Goal: Communication & Community: Answer question/provide support

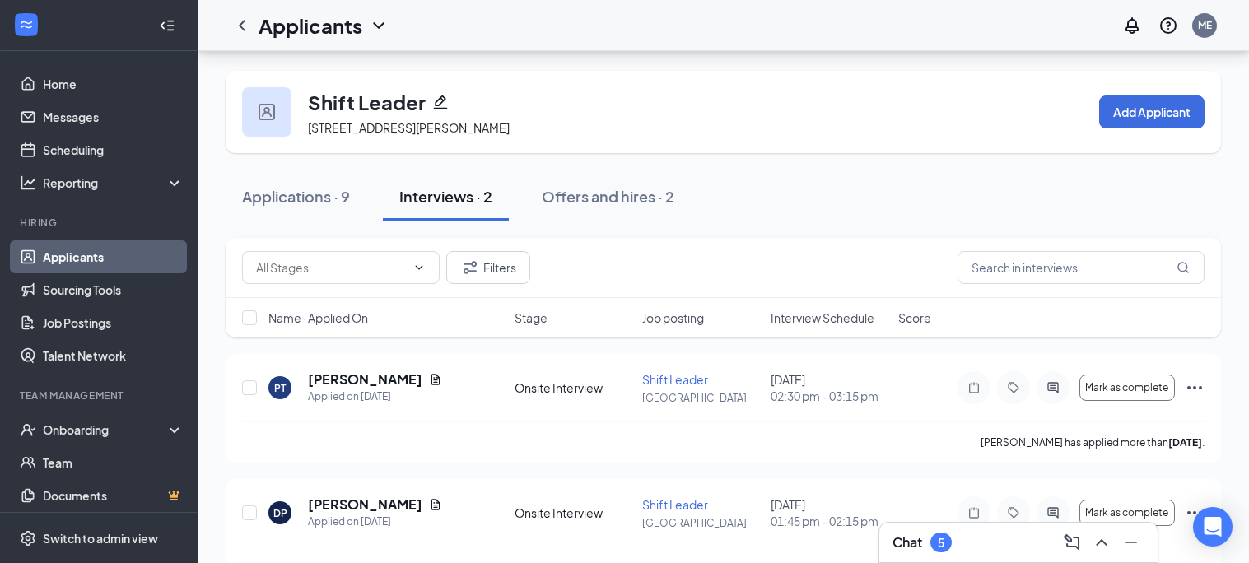
scroll to position [44, 0]
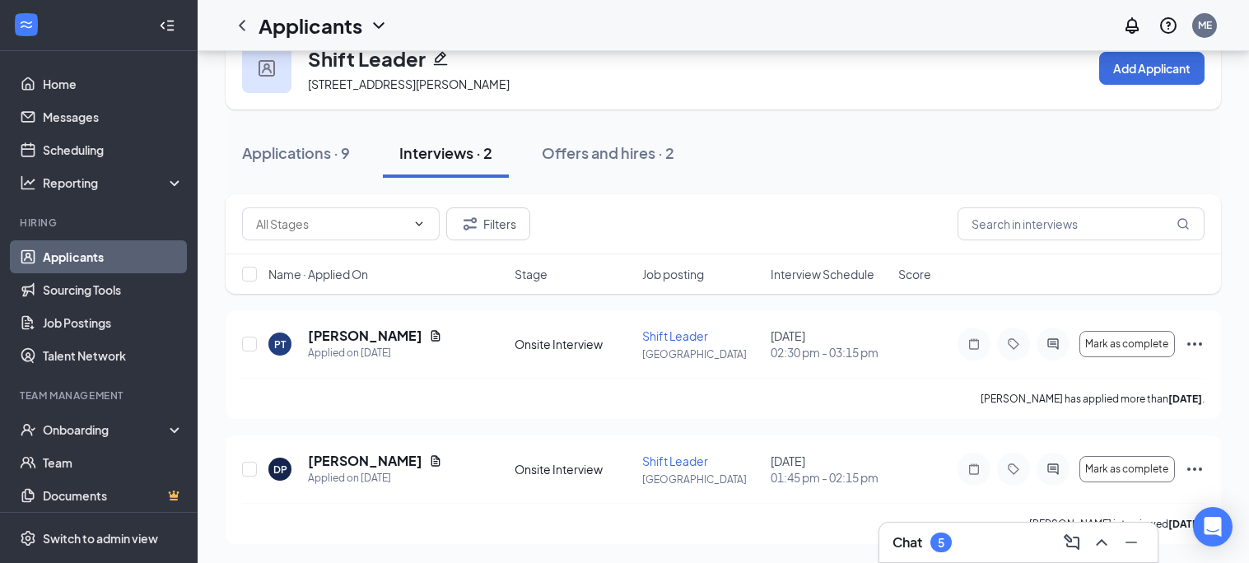
click at [945, 534] on div "5" at bounding box center [941, 543] width 21 height 20
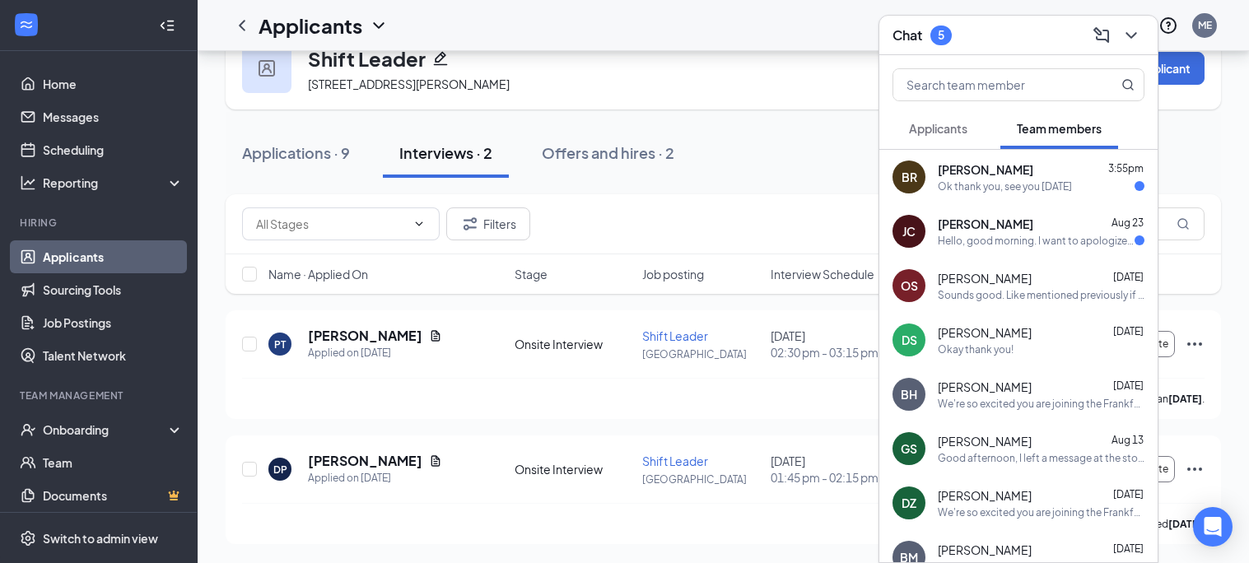
click at [1020, 181] on div "Ok thank you, see you [DATE]" at bounding box center [1005, 187] width 134 height 14
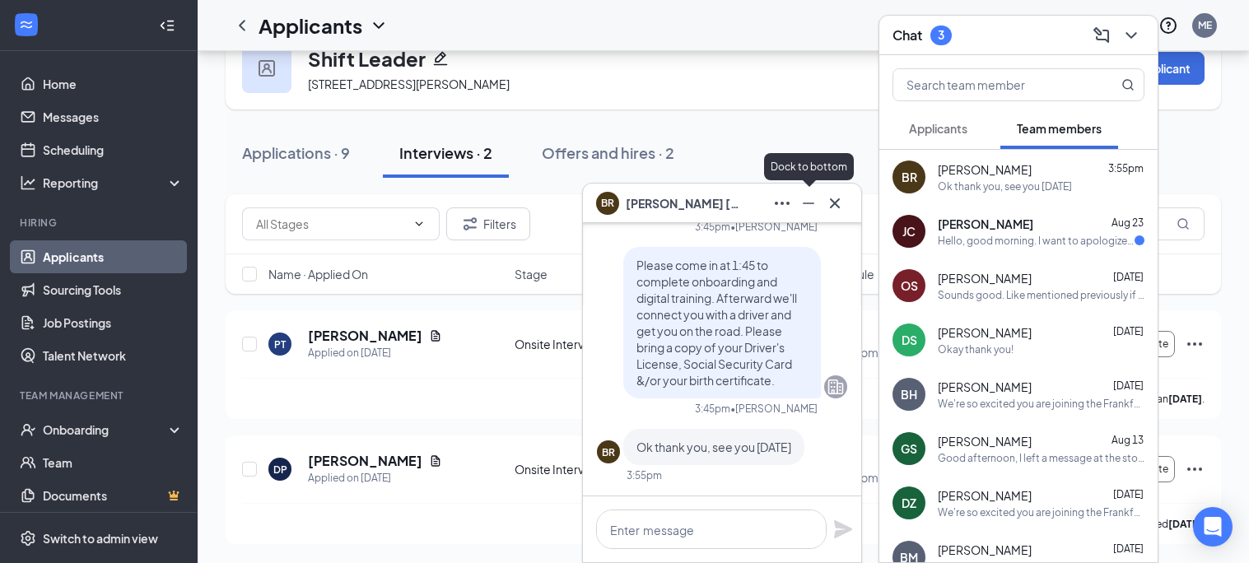
click at [809, 208] on icon "Minimize" at bounding box center [809, 204] width 20 height 20
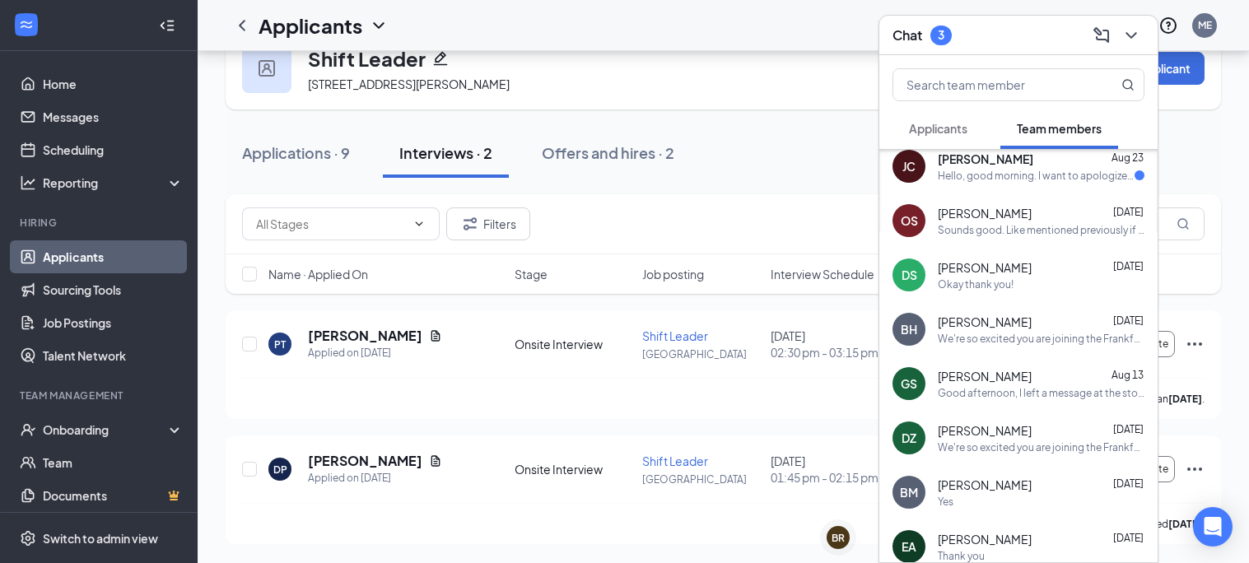
scroll to position [0, 0]
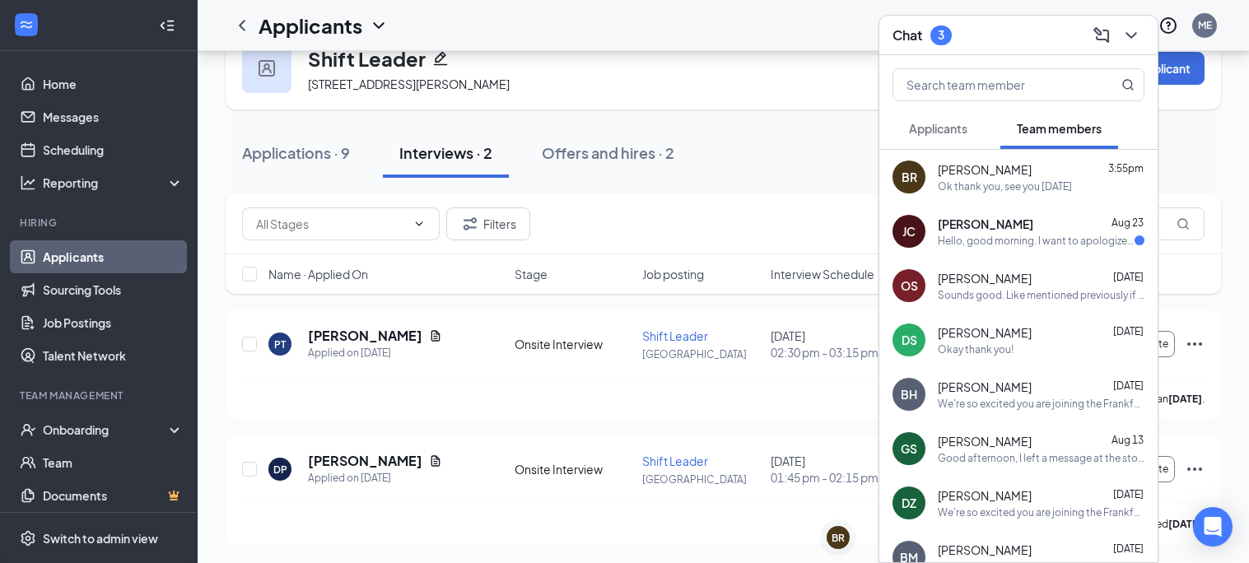
click at [754, 125] on div "Applications · 9 Interviews · 2 Offers and hires · 2" at bounding box center [724, 153] width 996 height 82
click at [1128, 42] on icon "ChevronDown" at bounding box center [1132, 36] width 20 height 20
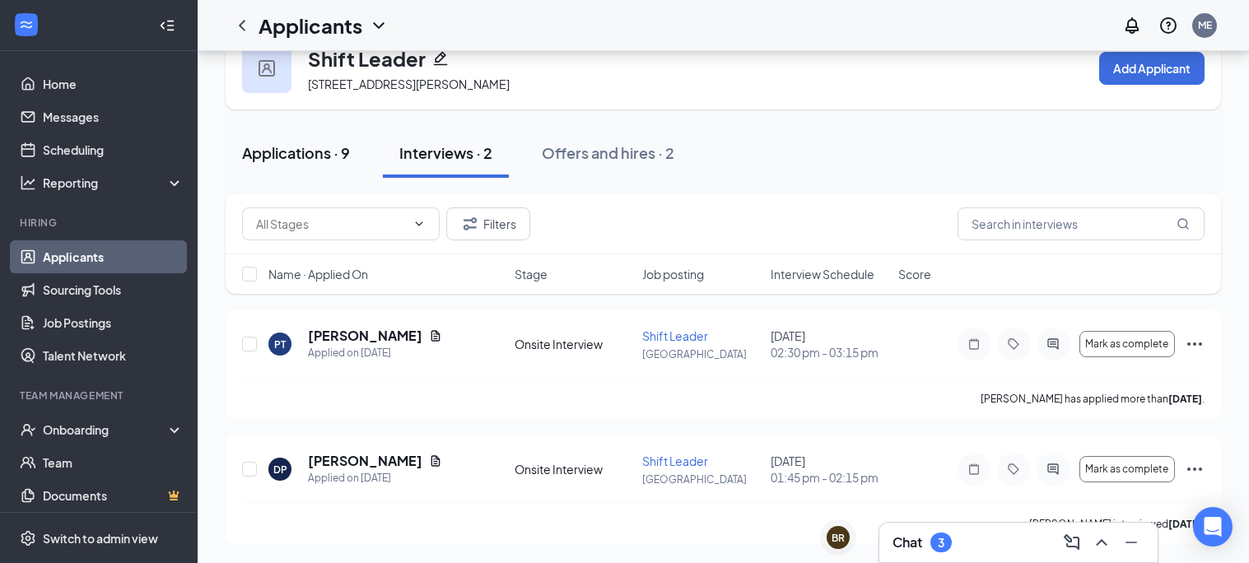
click at [285, 150] on div "Applications · 9" at bounding box center [296, 152] width 108 height 21
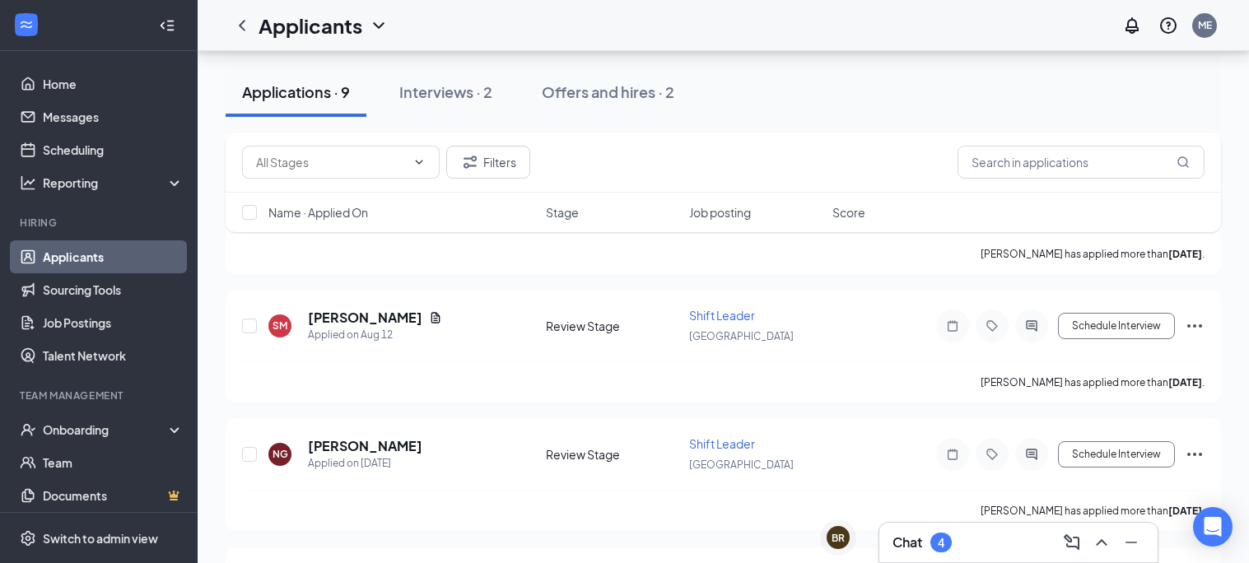
scroll to position [701, 0]
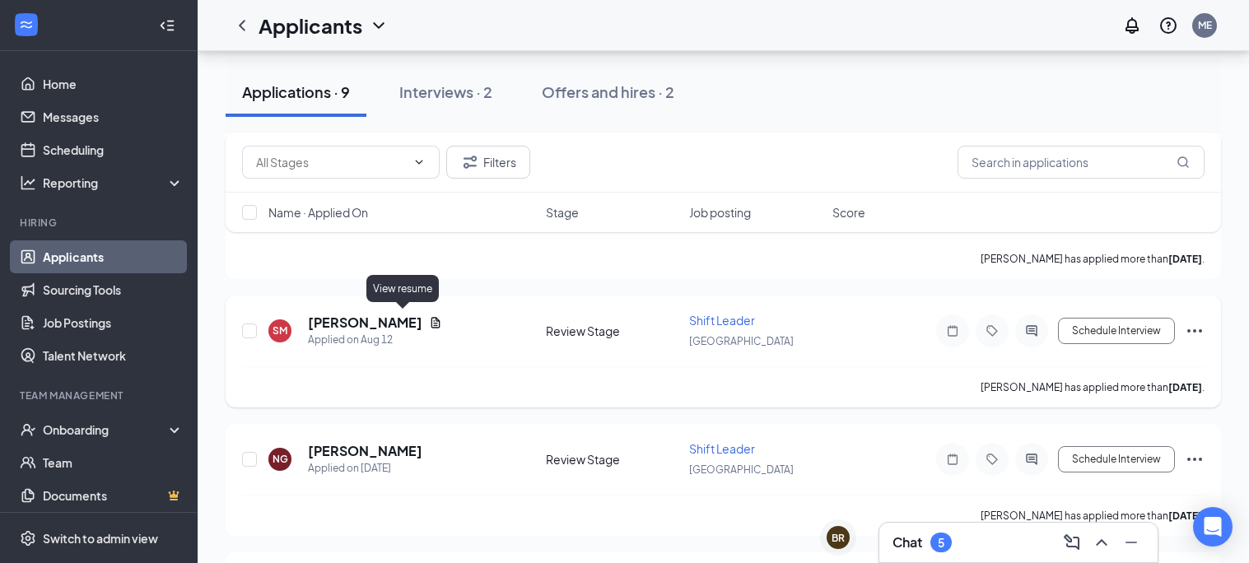
click at [429, 319] on icon "Document" at bounding box center [435, 322] width 13 height 13
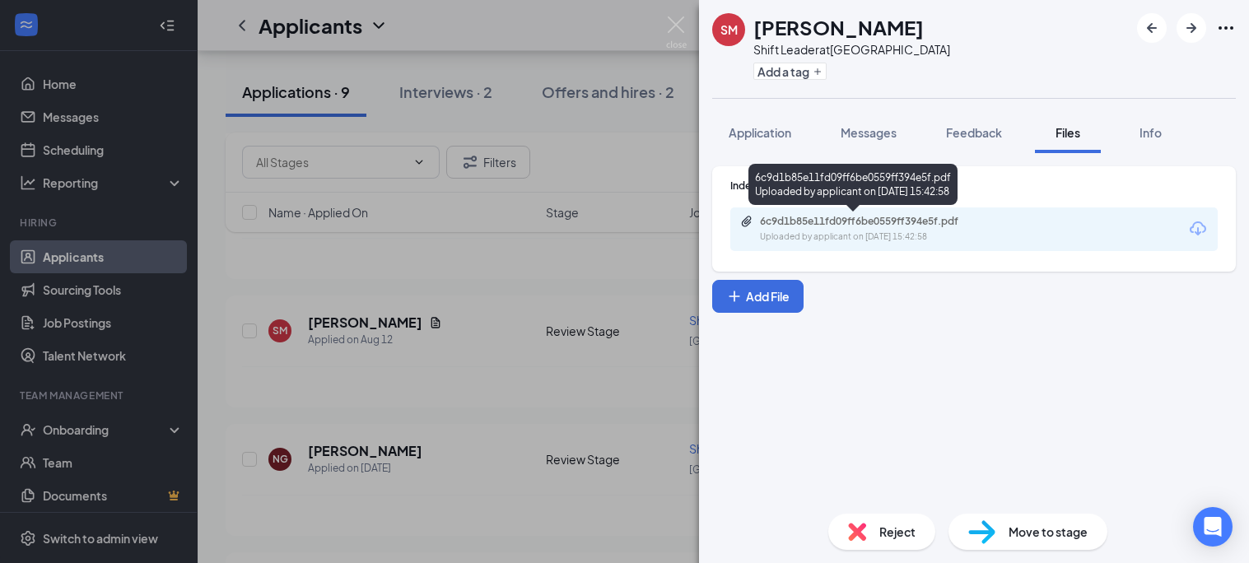
click at [932, 236] on div "Uploaded by applicant on [DATE] 15:42:58" at bounding box center [883, 237] width 247 height 13
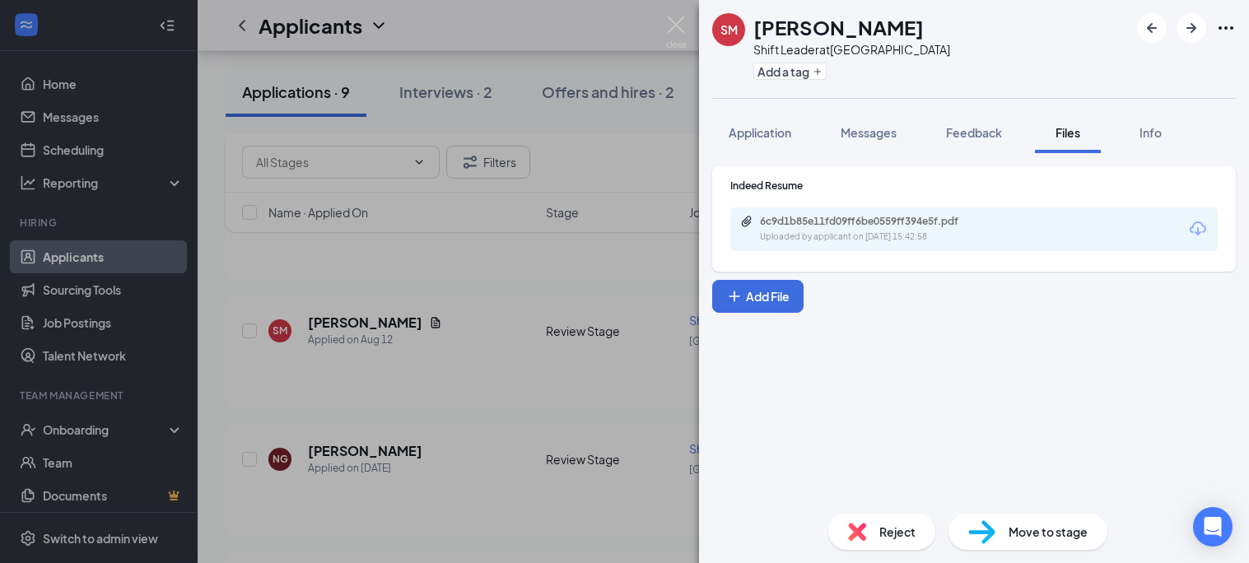
click at [512, 355] on div "SM [PERSON_NAME] Shift Leader at [GEOGRAPHIC_DATA] Add a tag Application Messag…" at bounding box center [624, 281] width 1249 height 563
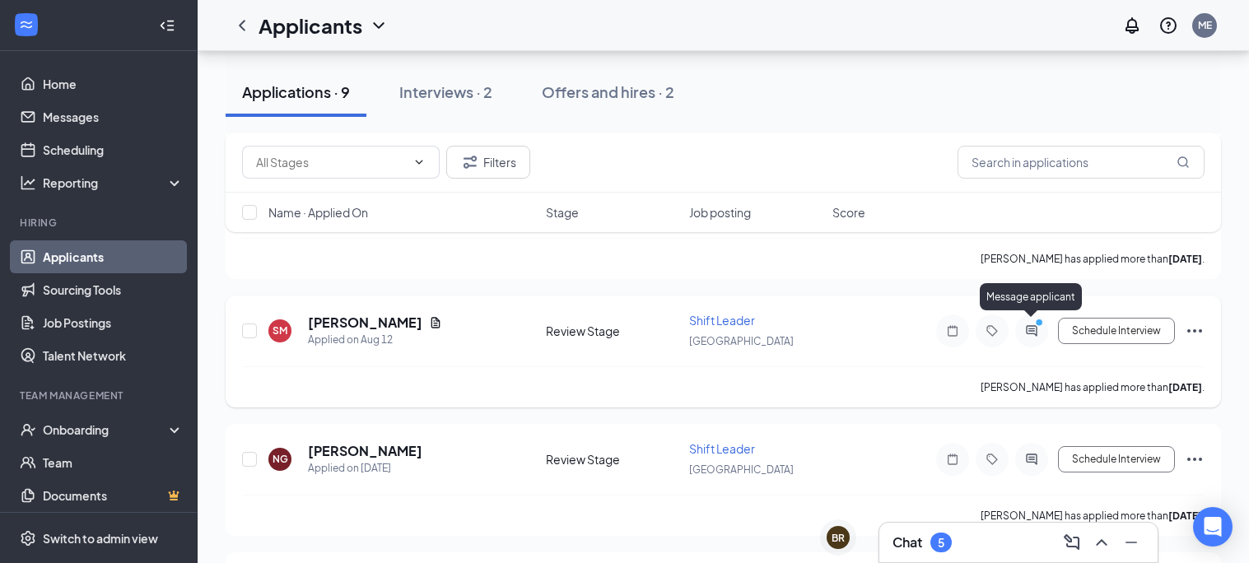
click at [1038, 327] on icon "ActiveChat" at bounding box center [1032, 330] width 20 height 13
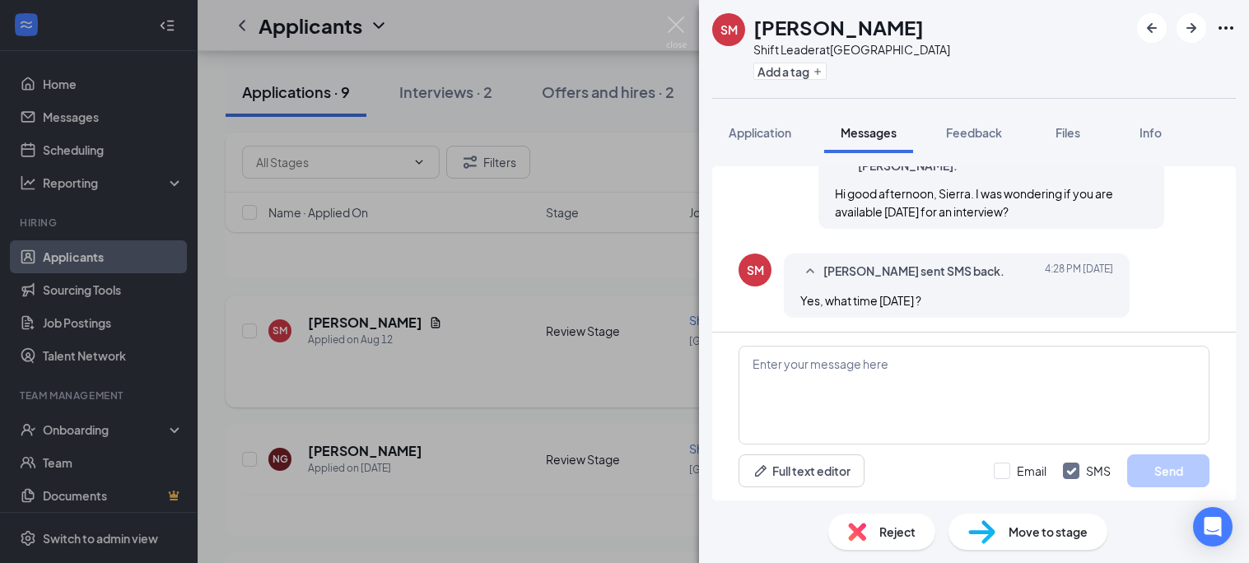
scroll to position [668, 0]
click at [531, 299] on div "SM [PERSON_NAME] Shift Leader at [GEOGRAPHIC_DATA] Add a tag Application Messag…" at bounding box center [624, 281] width 1249 height 563
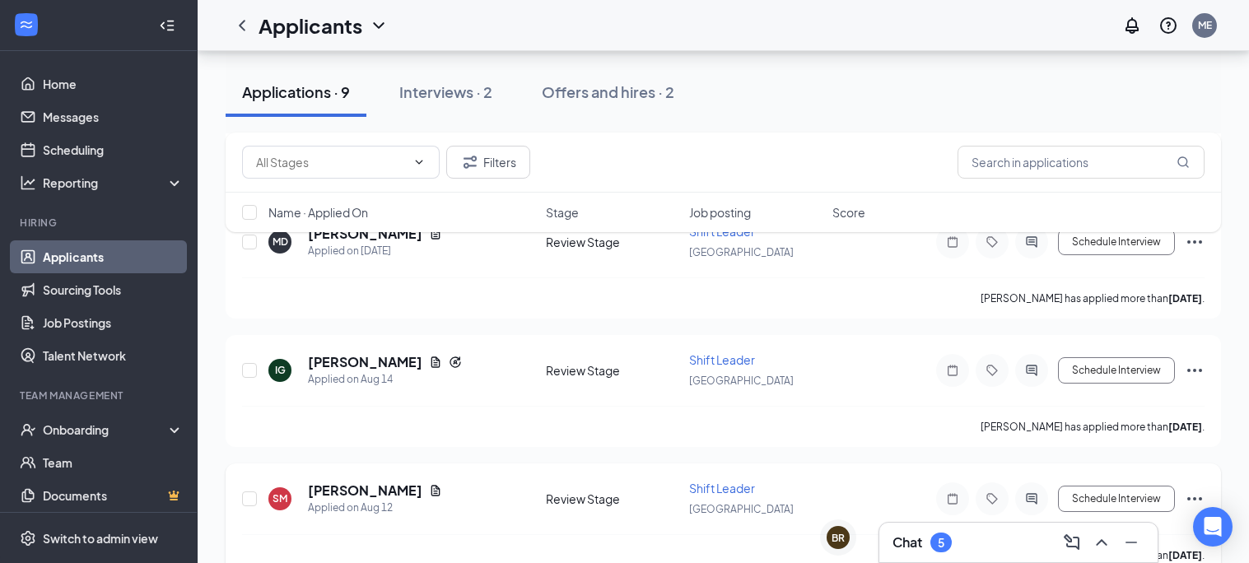
scroll to position [527, 0]
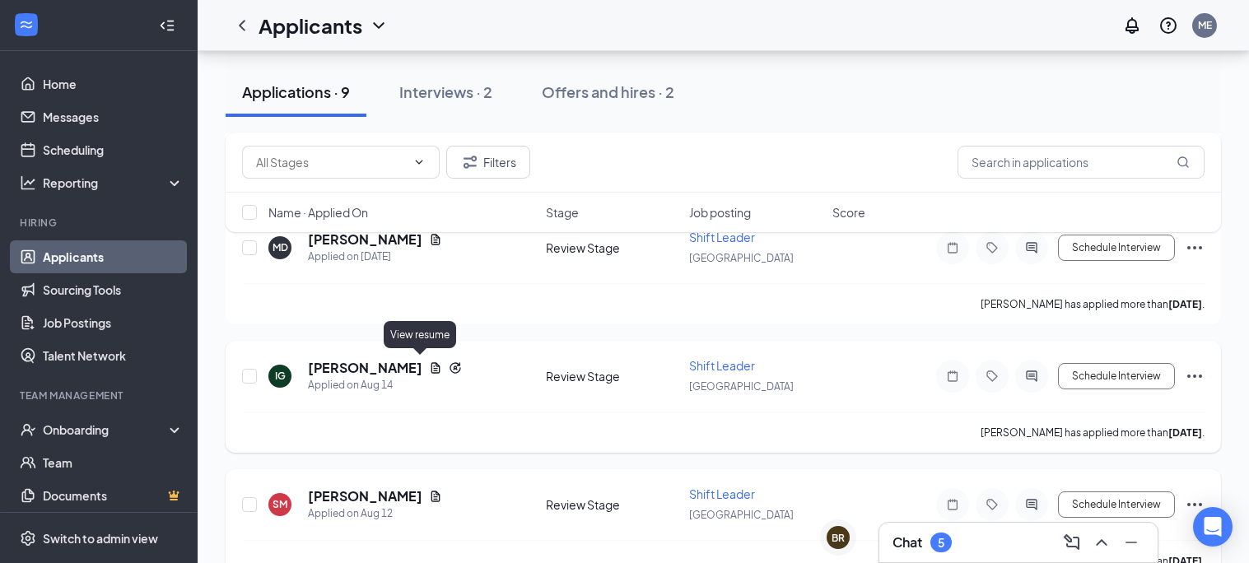
click at [429, 365] on icon "Document" at bounding box center [435, 368] width 13 height 13
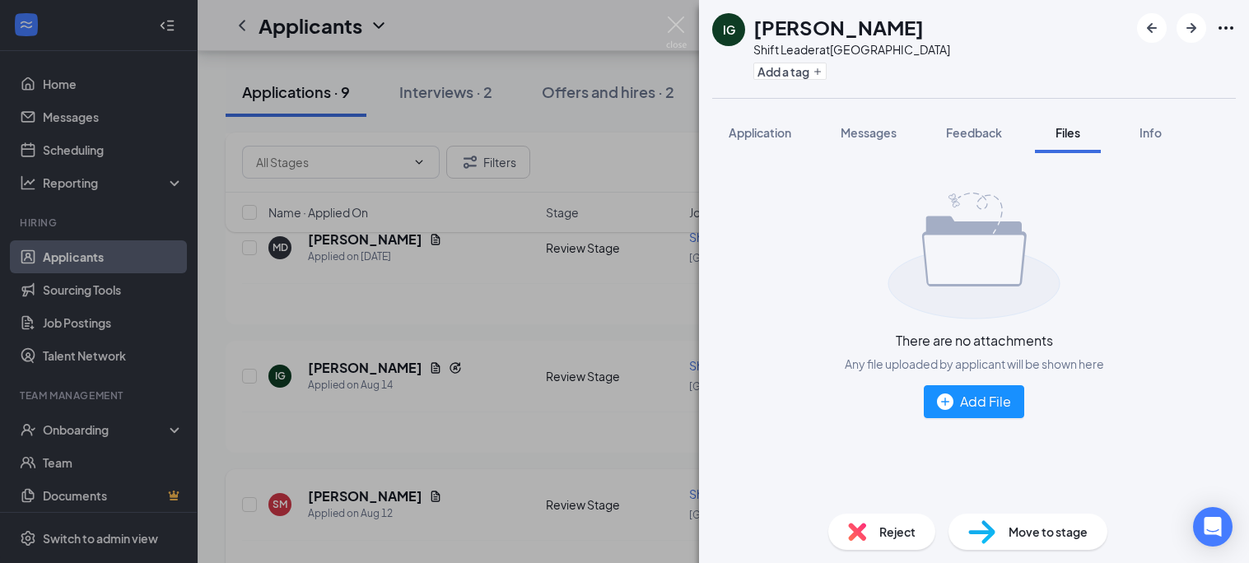
click at [529, 385] on div "IG [PERSON_NAME] Shift Leader at [GEOGRAPHIC_DATA] Add a tag Application Messag…" at bounding box center [624, 281] width 1249 height 563
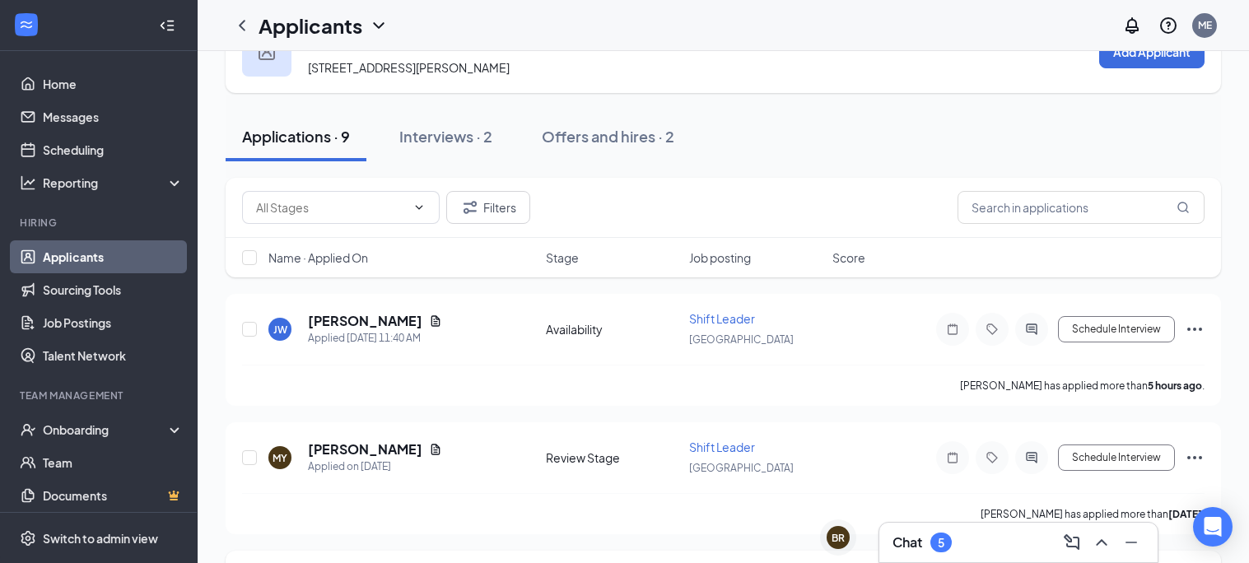
scroll to position [27, 0]
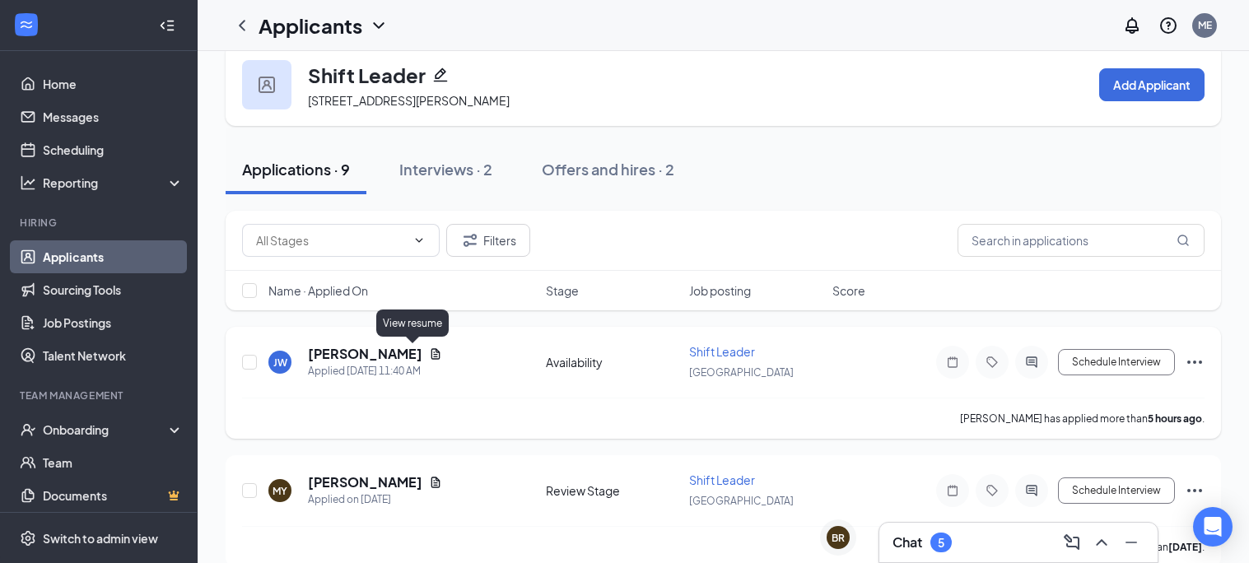
click at [432, 353] on icon "Document" at bounding box center [436, 353] width 9 height 11
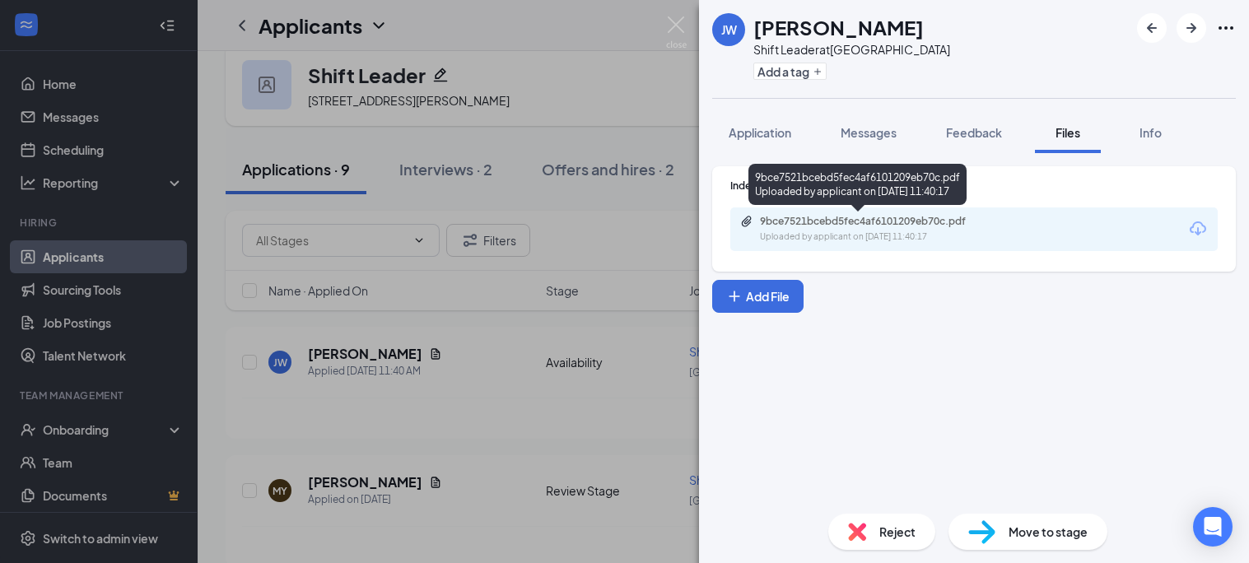
click at [880, 206] on div "9bce7521bcebd5fec4af6101209eb70c.pdf Uploaded by applicant on [DATE] 11:40:17" at bounding box center [858, 188] width 218 height 48
click at [877, 235] on div "Uploaded by applicant on [DATE] 11:40:17" at bounding box center [883, 237] width 247 height 13
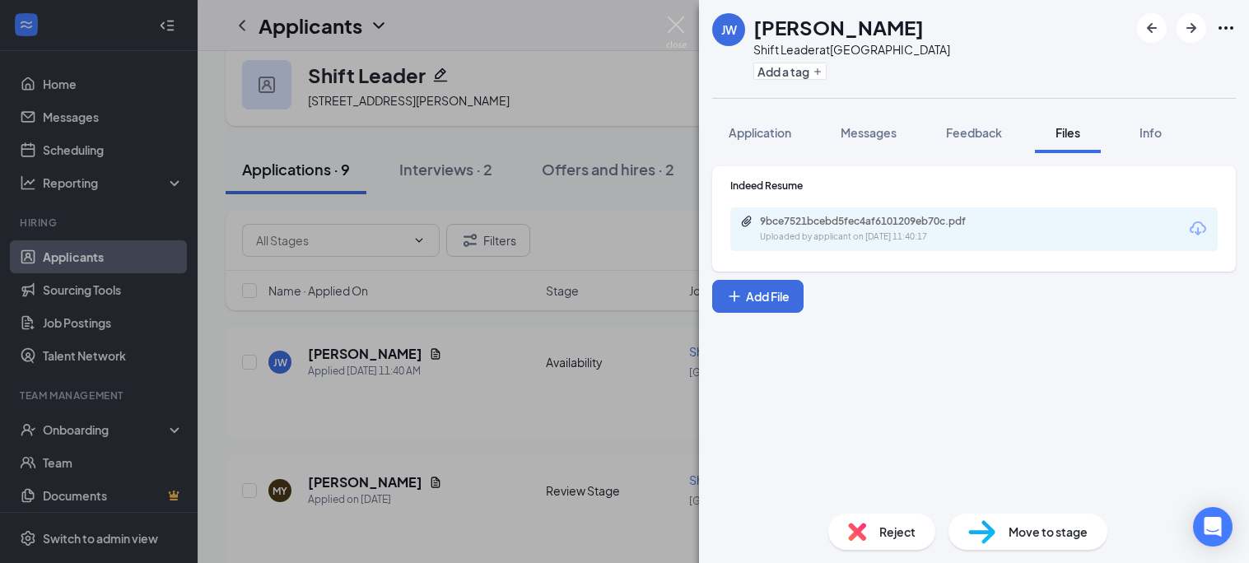
click at [481, 274] on div "[PERSON_NAME] Shift Leader at [GEOGRAPHIC_DATA] Add a tag Application Messages …" at bounding box center [624, 281] width 1249 height 563
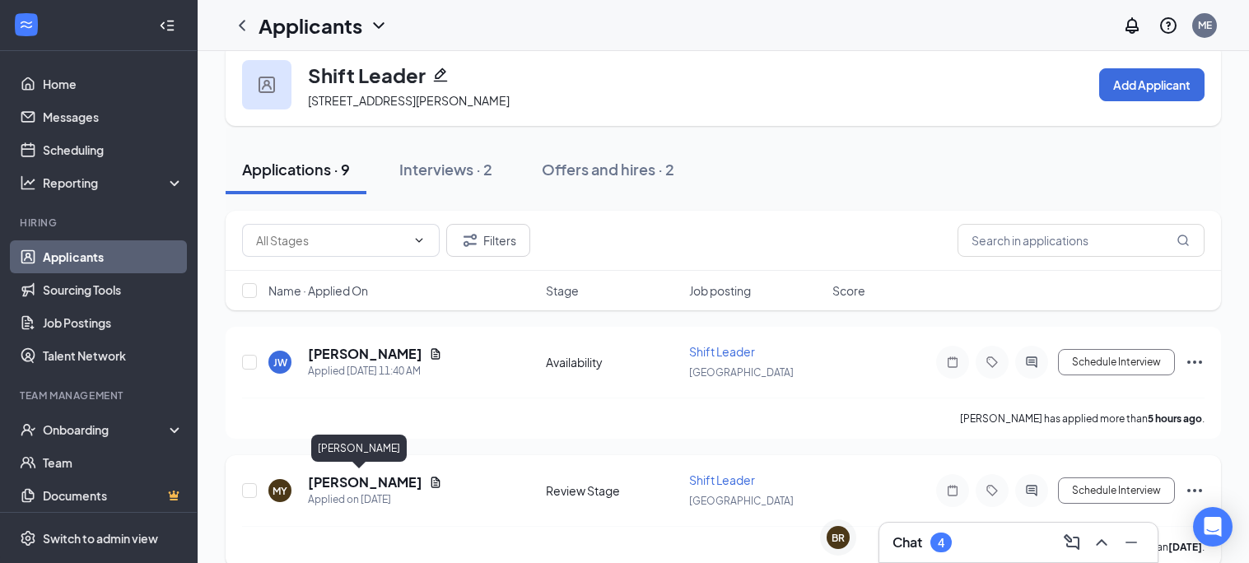
click at [320, 477] on h5 "[PERSON_NAME]" at bounding box center [365, 483] width 114 height 18
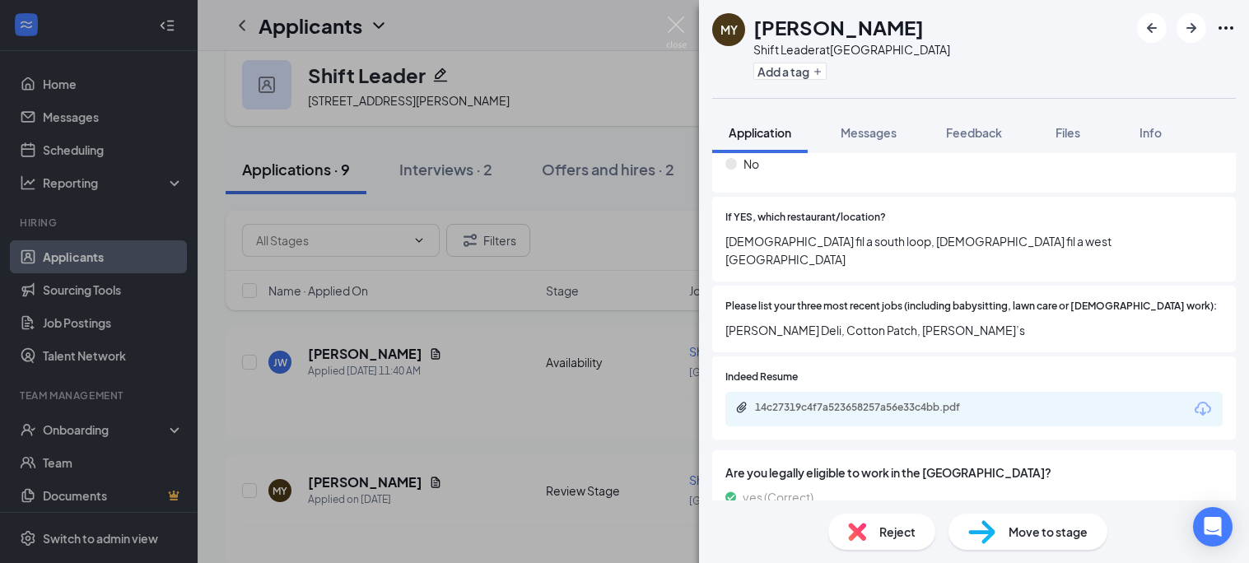
scroll to position [544, 0]
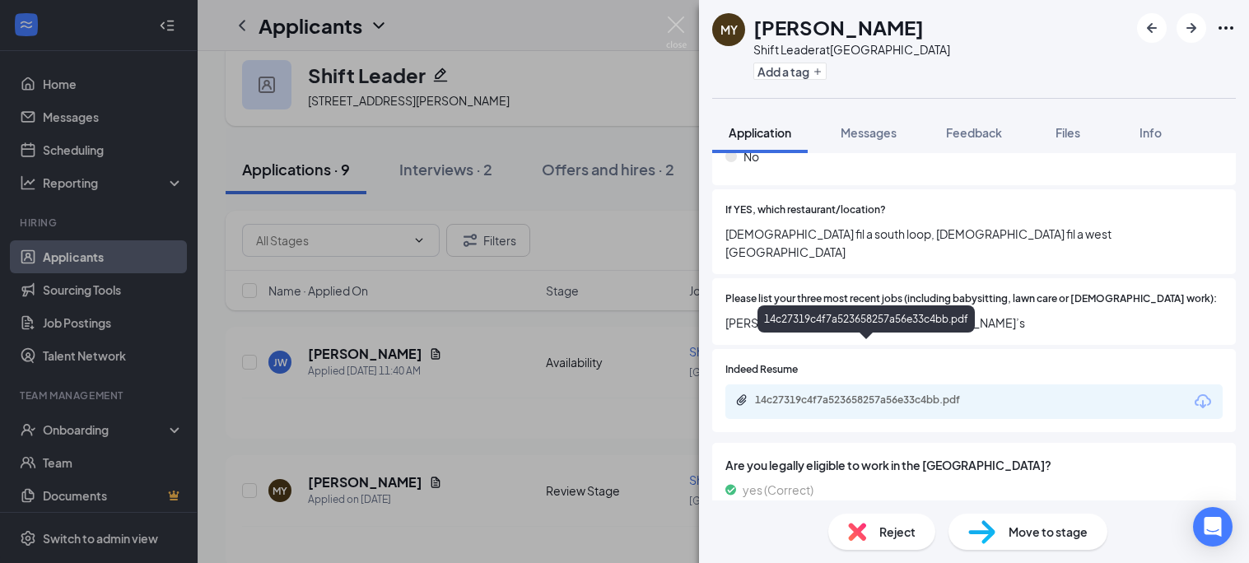
click at [879, 337] on div "14c27319c4f7a523658257a56e33c4bb.pdf" at bounding box center [866, 323] width 217 height 34
click at [871, 394] on div "14c27319c4f7a523658257a56e33c4bb.pdf" at bounding box center [870, 400] width 231 height 13
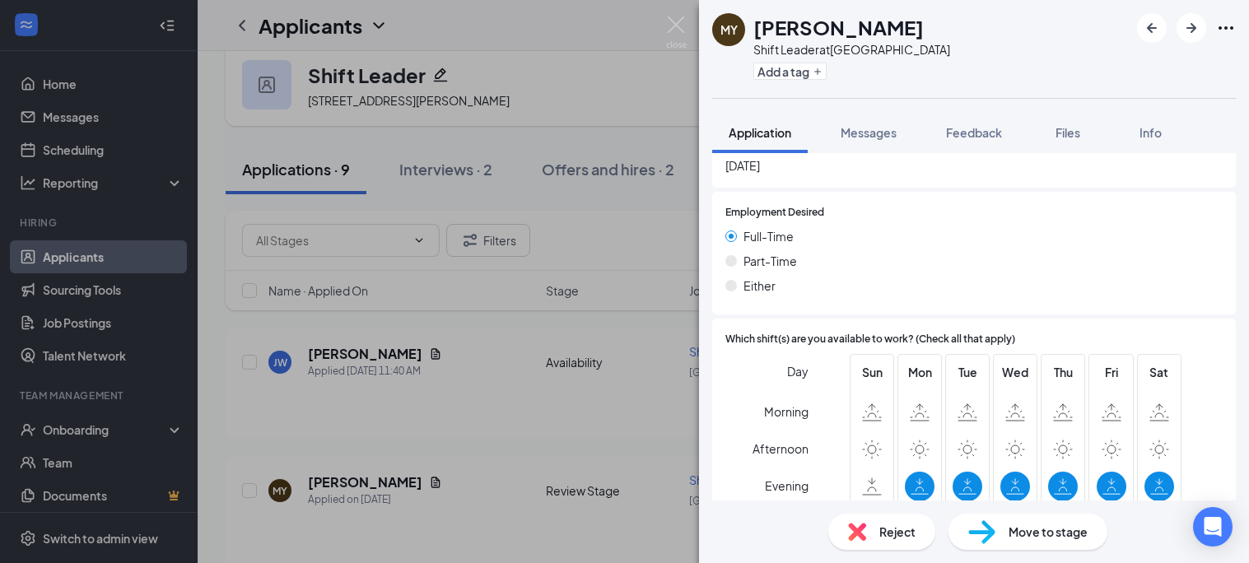
scroll to position [1086, 0]
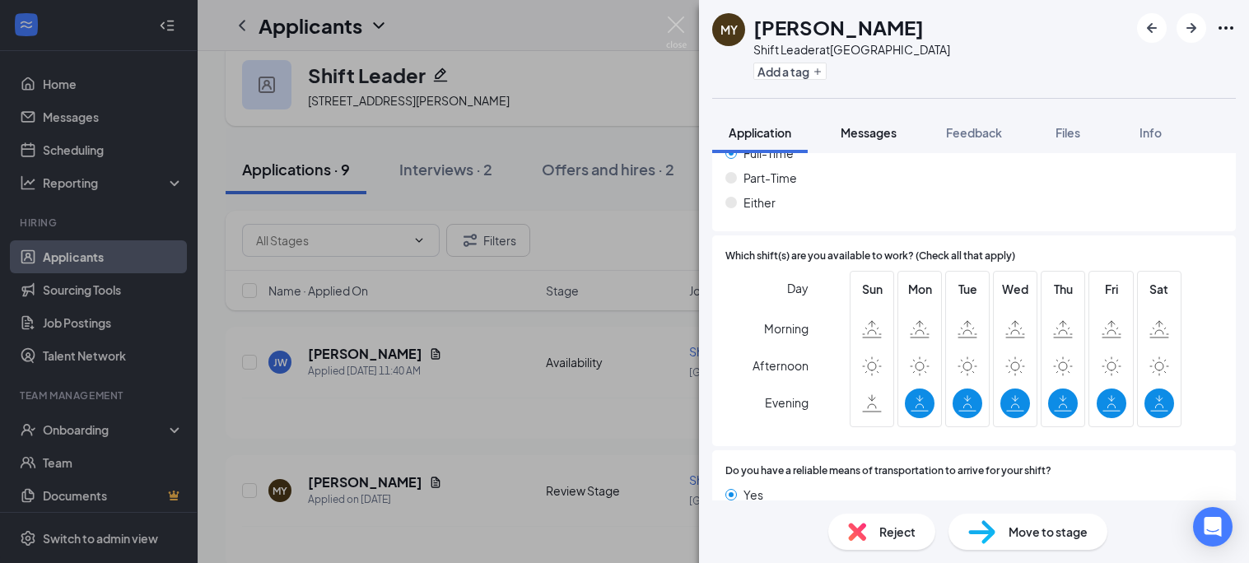
click at [892, 131] on span "Messages" at bounding box center [869, 132] width 56 height 15
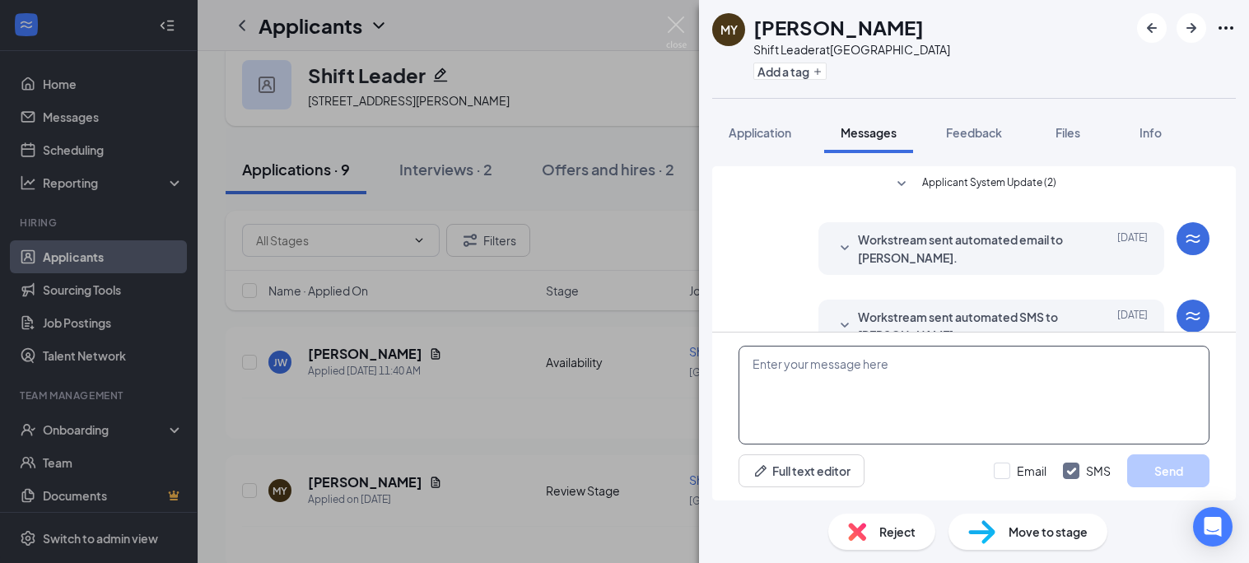
click at [922, 380] on textarea at bounding box center [974, 395] width 471 height 99
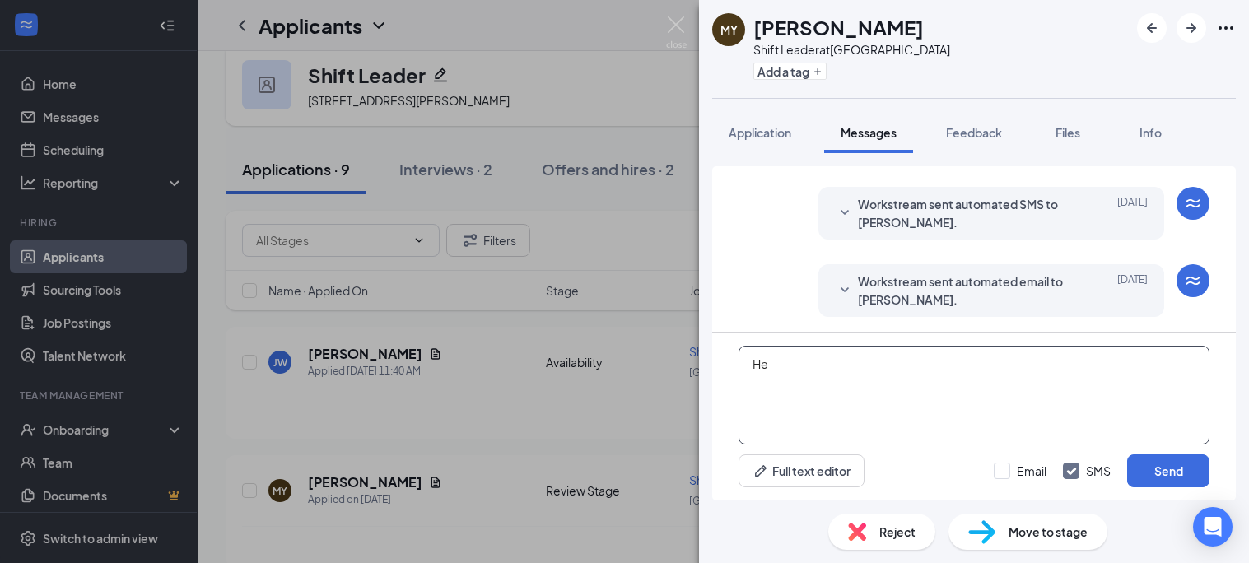
type textarea "H"
click at [573, 279] on div "MY [PERSON_NAME] Shift Leader at [GEOGRAPHIC_DATA] Add a tag Application Messag…" at bounding box center [624, 281] width 1249 height 563
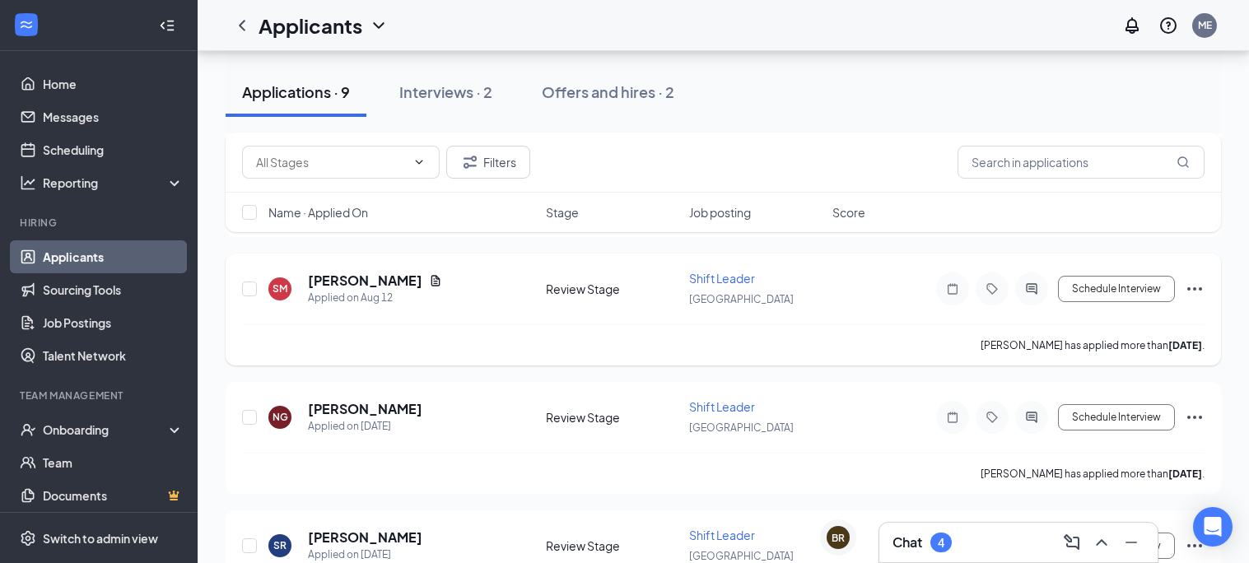
scroll to position [944, 0]
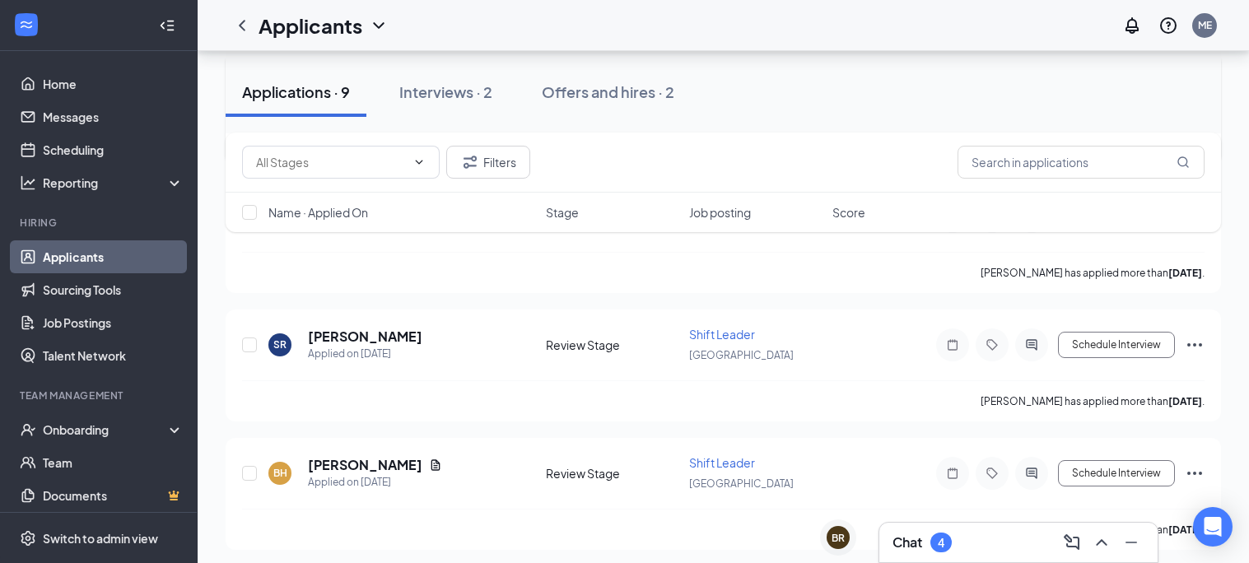
click at [958, 546] on div "Chat 4" at bounding box center [1019, 542] width 252 height 26
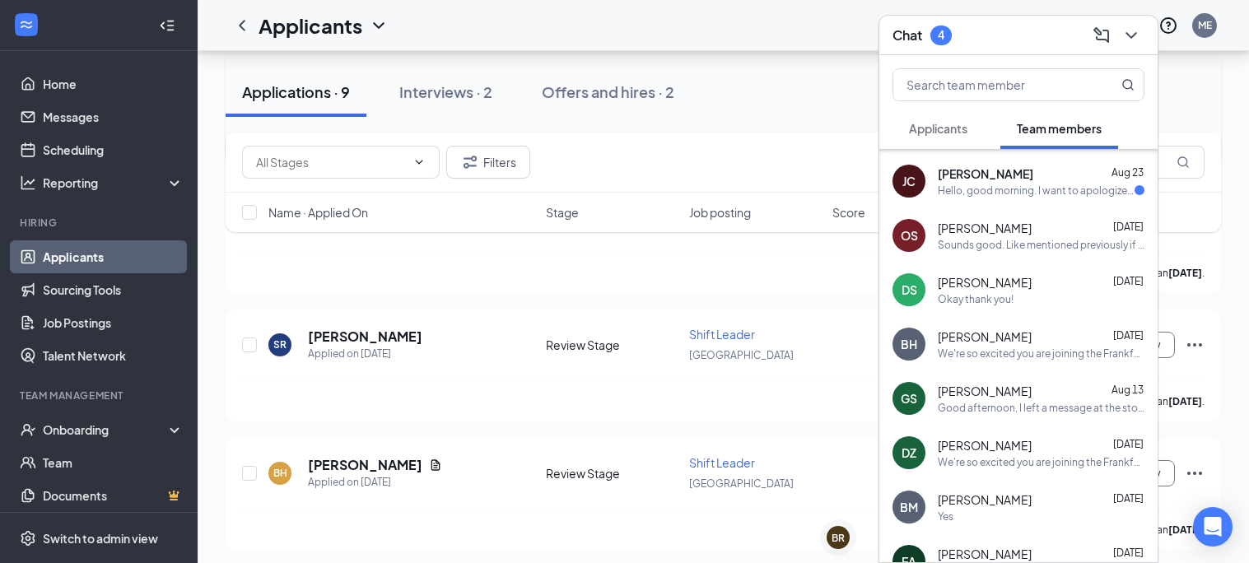
scroll to position [0, 0]
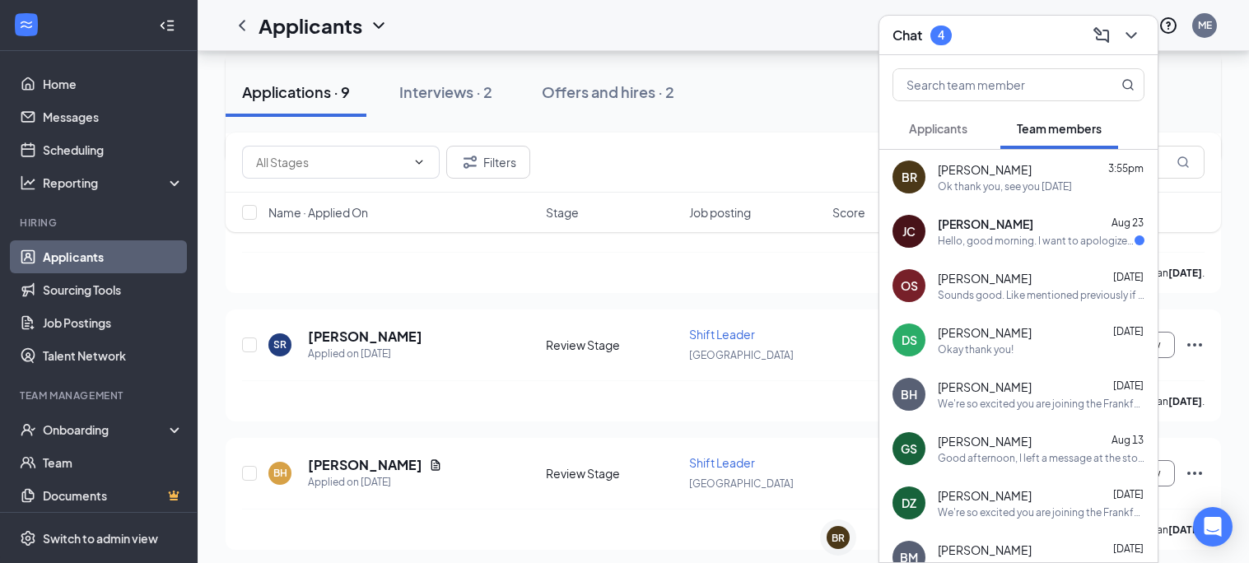
click at [942, 128] on span "Applicants" at bounding box center [938, 128] width 58 height 15
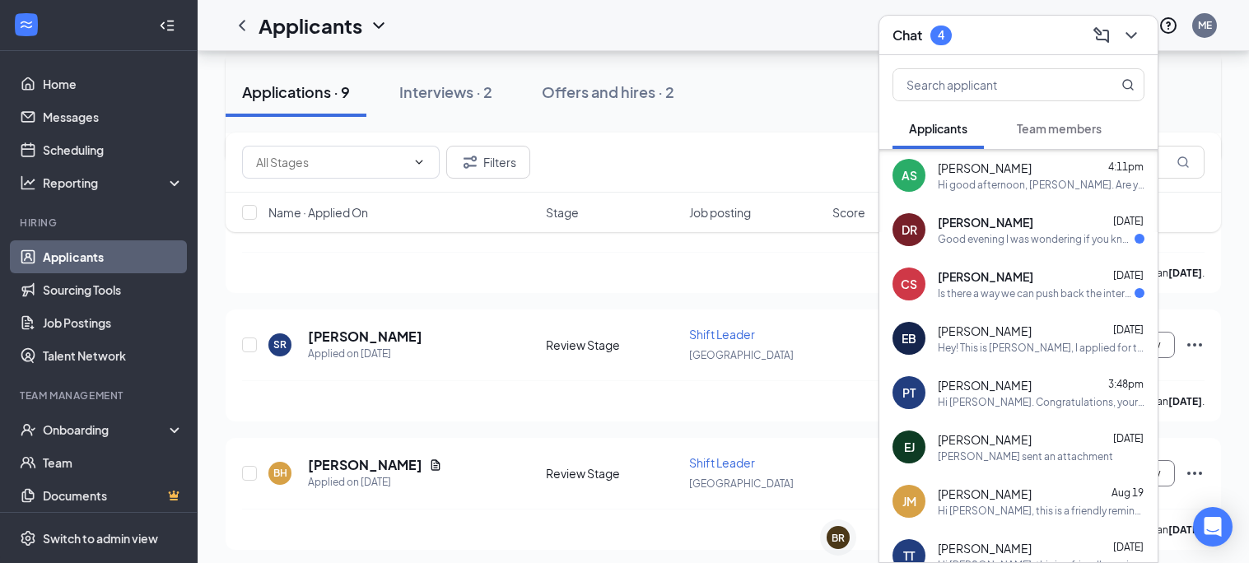
scroll to position [111, 0]
click at [1024, 295] on div "Is there a way we can push back the interview past 4:35thats the time I would b…" at bounding box center [1036, 293] width 197 height 14
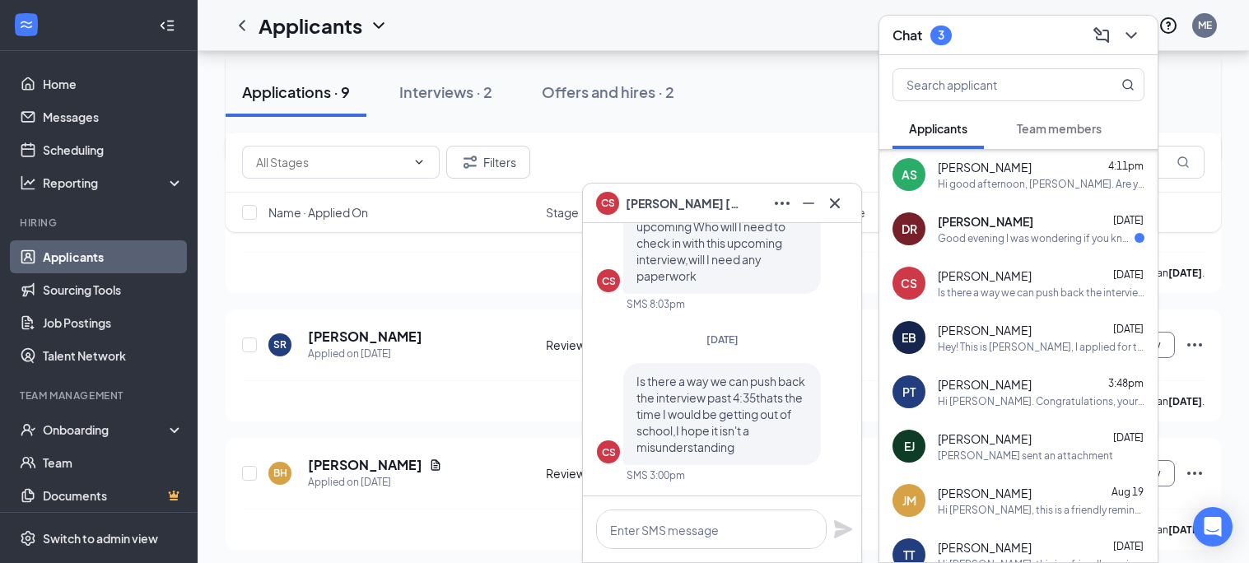
click at [970, 192] on div "AS [PERSON_NAME] 4:11pm Hi good afternoon, [PERSON_NAME]. Are you available for…" at bounding box center [1018, 174] width 278 height 54
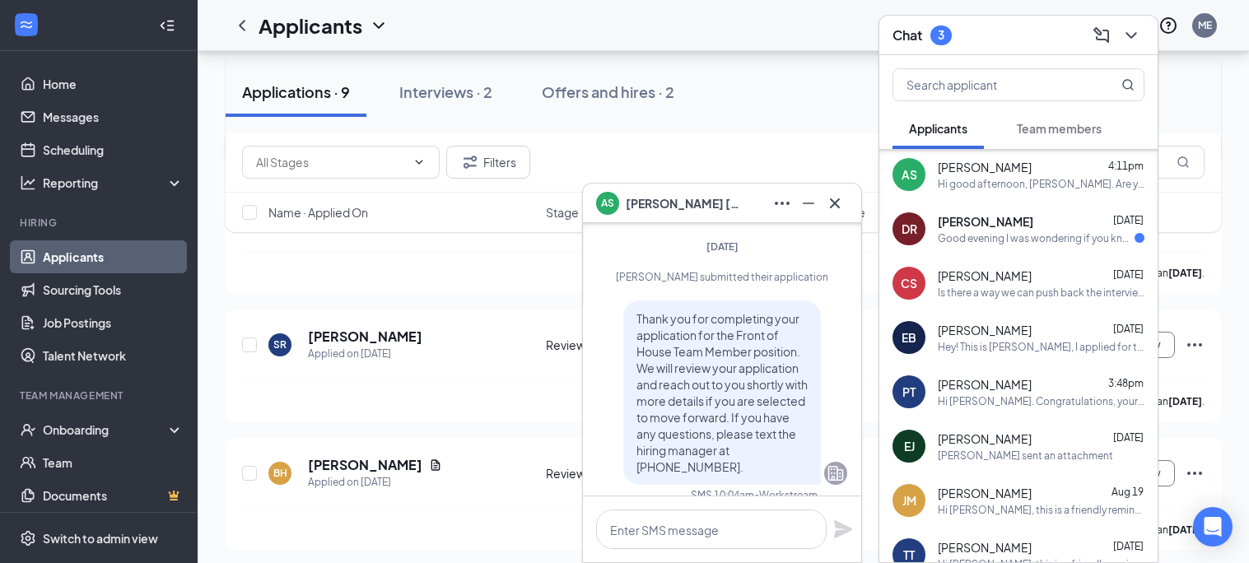
scroll to position [-175, 0]
click at [947, 391] on div "[PERSON_NAME] 3:48pm Hi [PERSON_NAME]. Congratulations, your onsite interview w…" at bounding box center [1041, 392] width 207 height 32
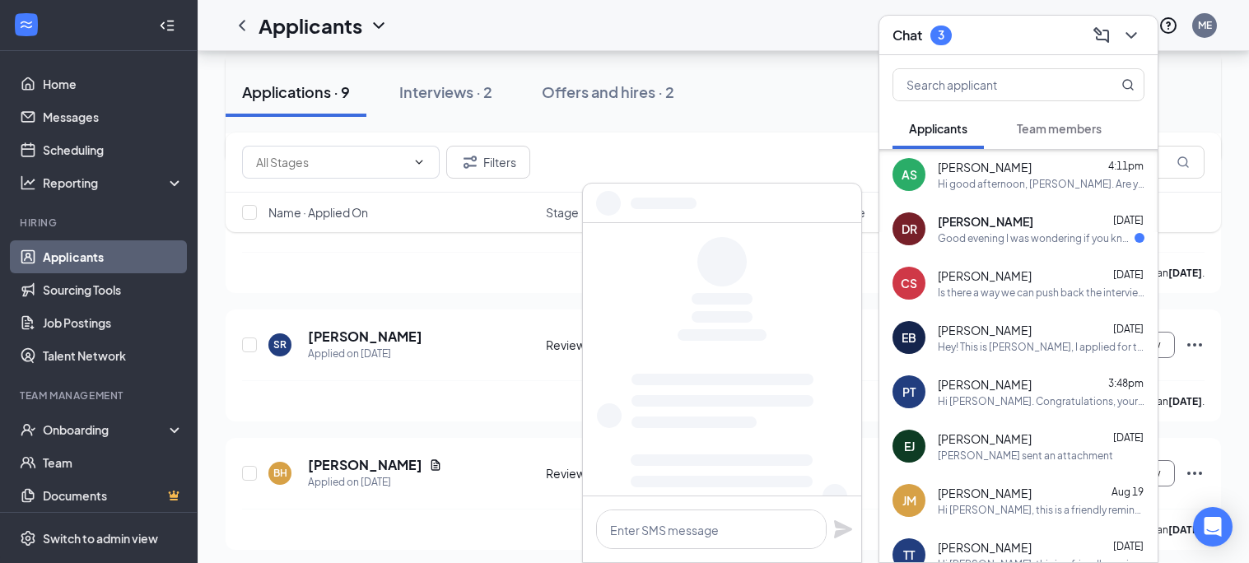
scroll to position [0, 0]
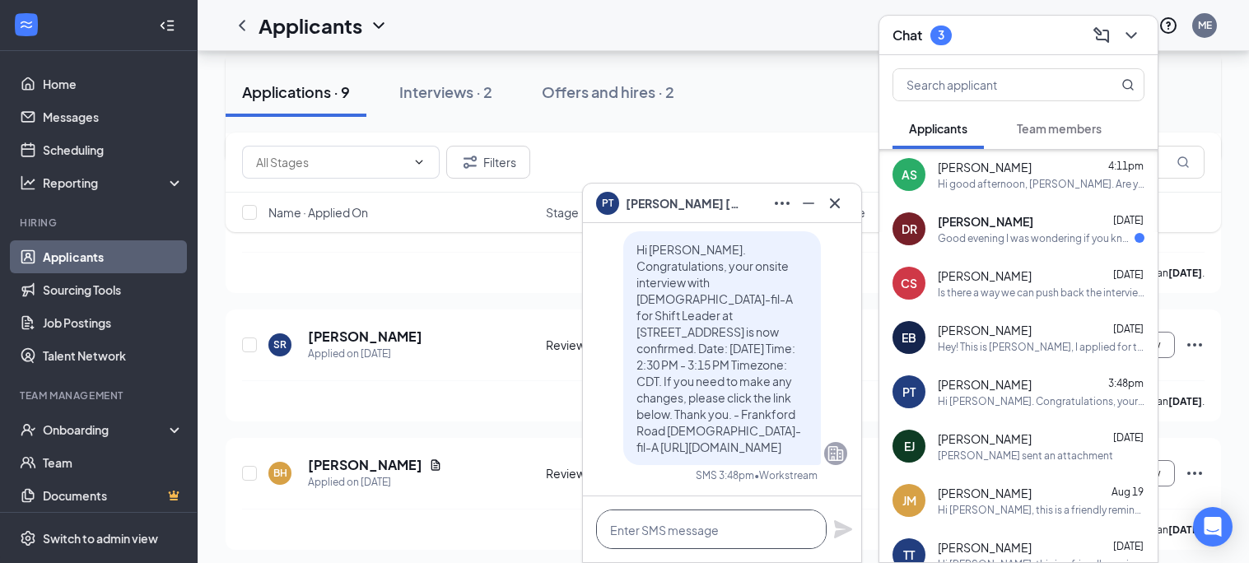
click at [651, 534] on textarea at bounding box center [711, 530] width 231 height 40
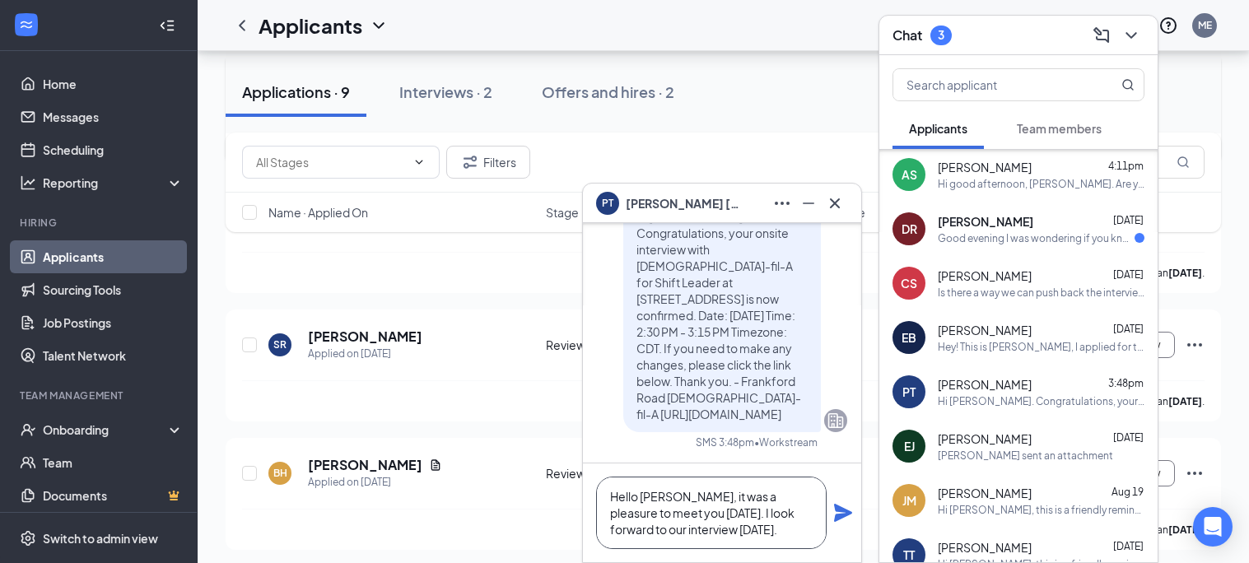
type textarea "Hello [PERSON_NAME], it was a pleasure to meet you [DATE]. I look forward to ou…"
click at [833, 520] on icon "Plane" at bounding box center [843, 513] width 20 height 20
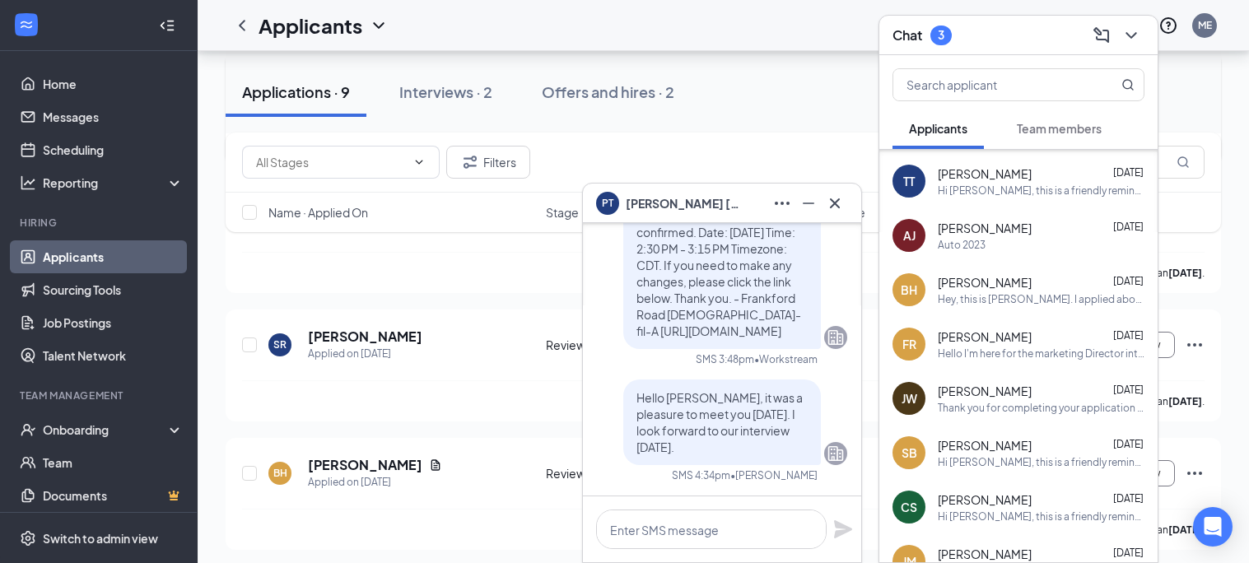
scroll to position [0, 0]
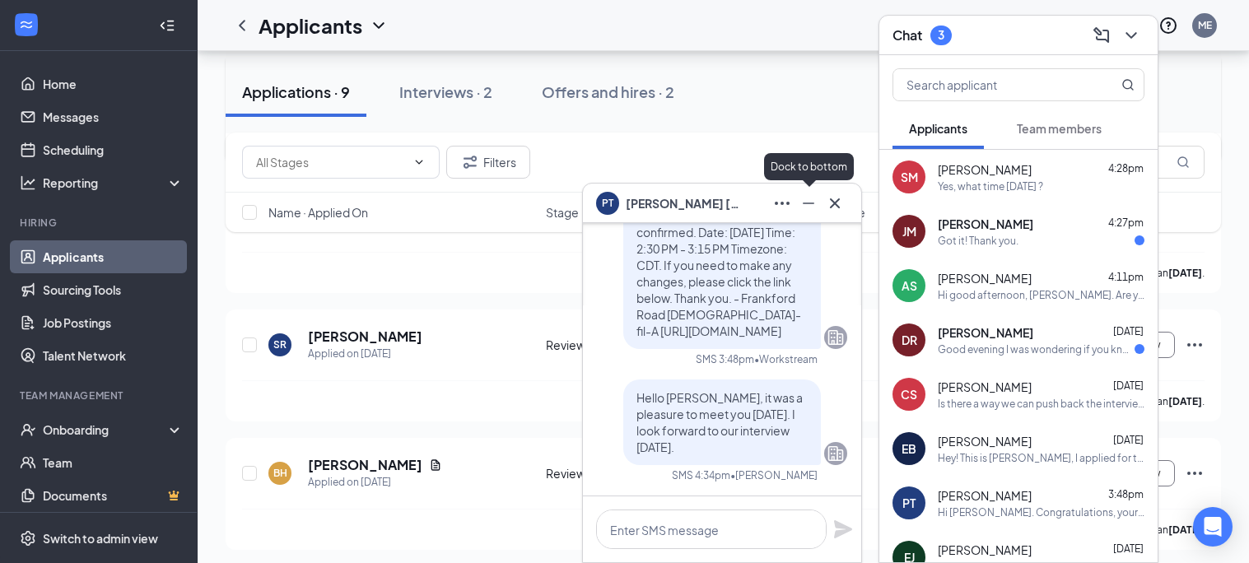
click at [814, 206] on icon "Minimize" at bounding box center [809, 204] width 20 height 20
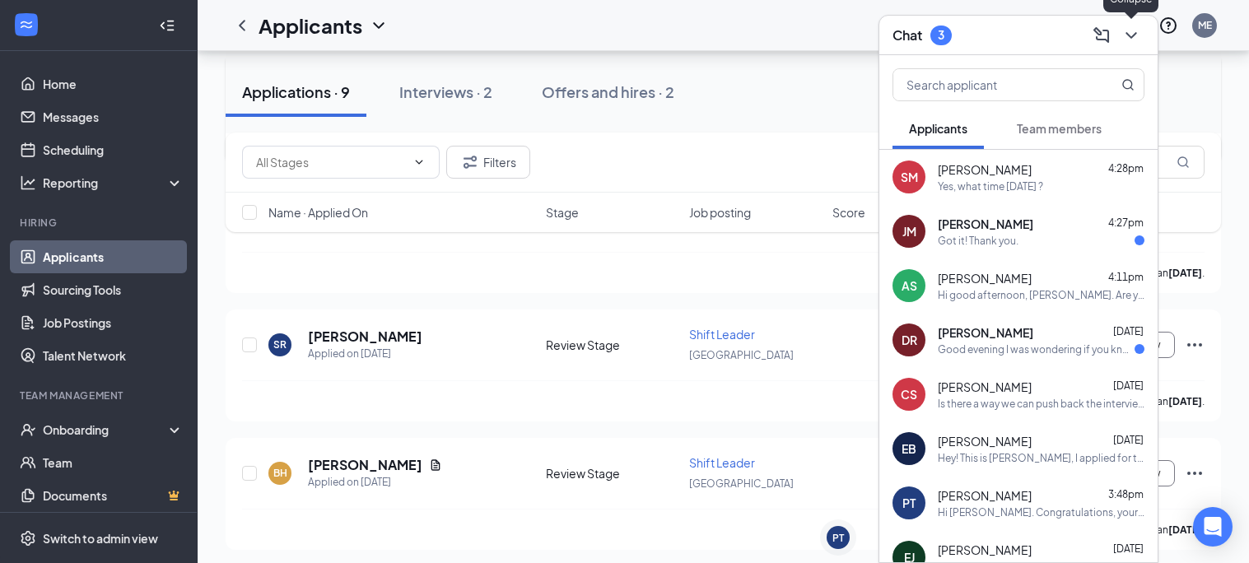
click at [1131, 40] on icon "ChevronDown" at bounding box center [1132, 36] width 20 height 20
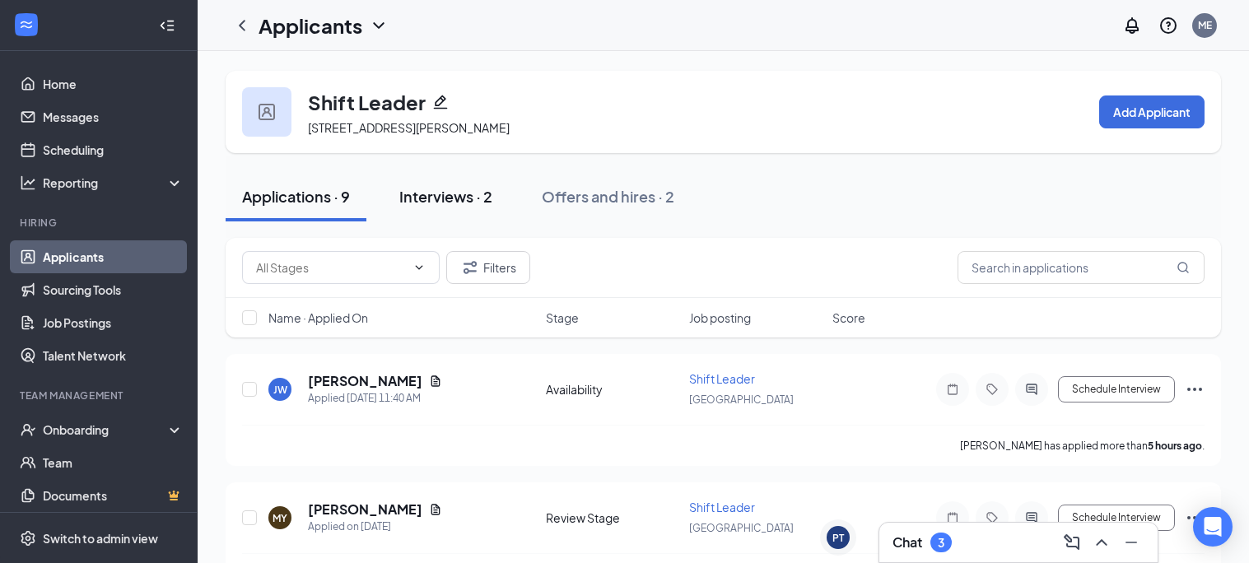
click at [429, 189] on div "Interviews · 2" at bounding box center [445, 196] width 93 height 21
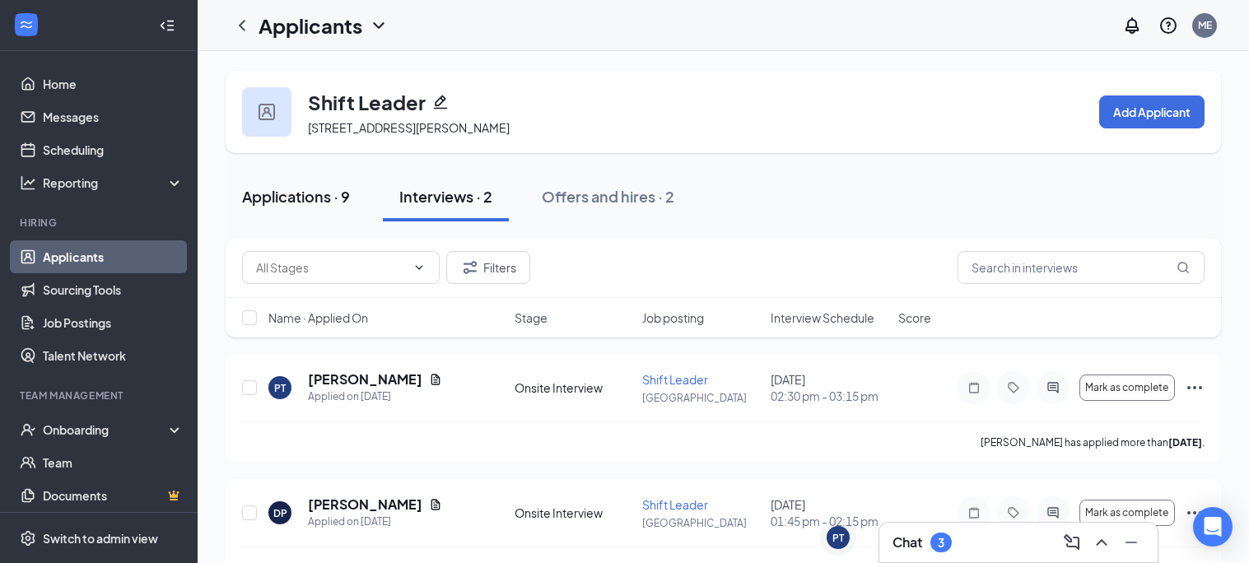
click at [300, 209] on button "Applications · 9" at bounding box center [296, 196] width 141 height 49
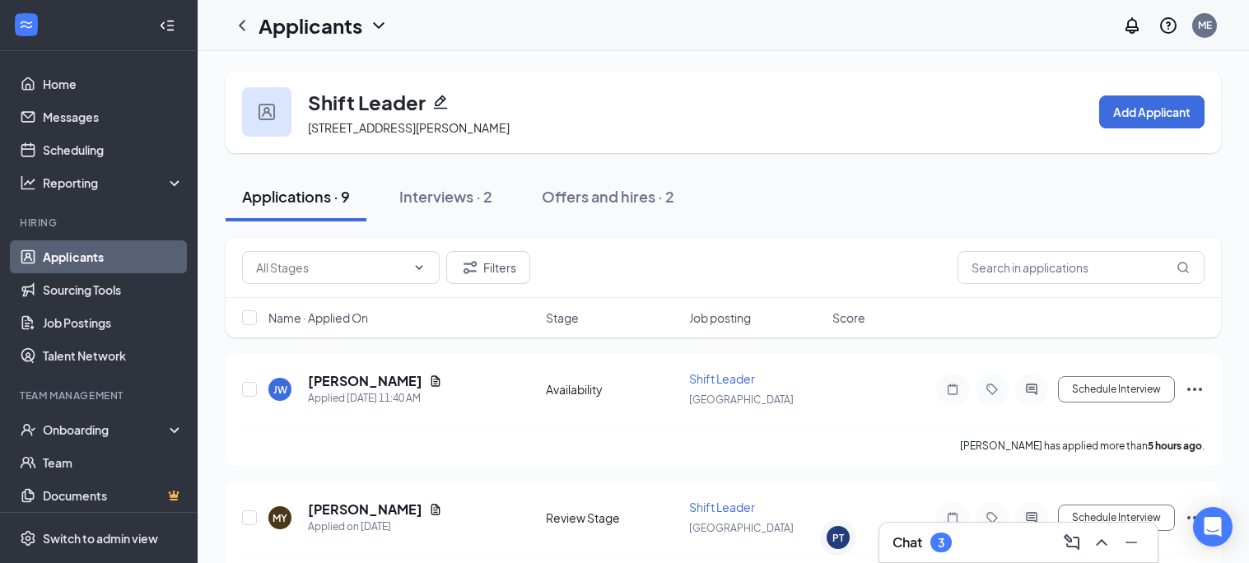
click at [944, 551] on div "3" at bounding box center [941, 543] width 21 height 20
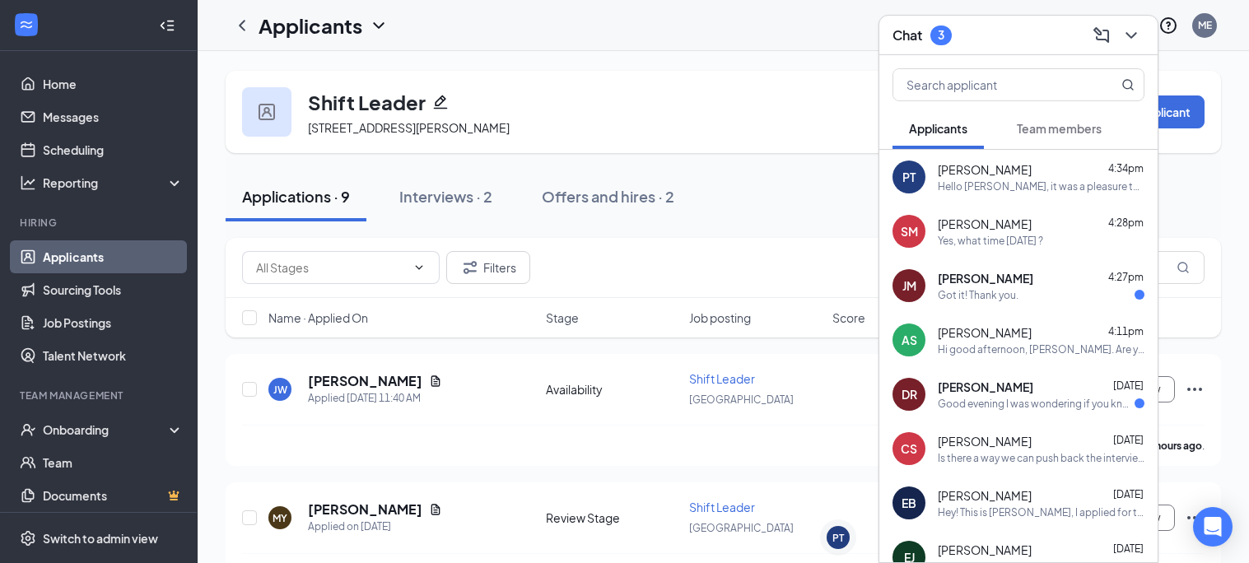
click at [1015, 451] on div "Is there a way we can push back the interview past 4:35thats the time I would b…" at bounding box center [1041, 458] width 207 height 14
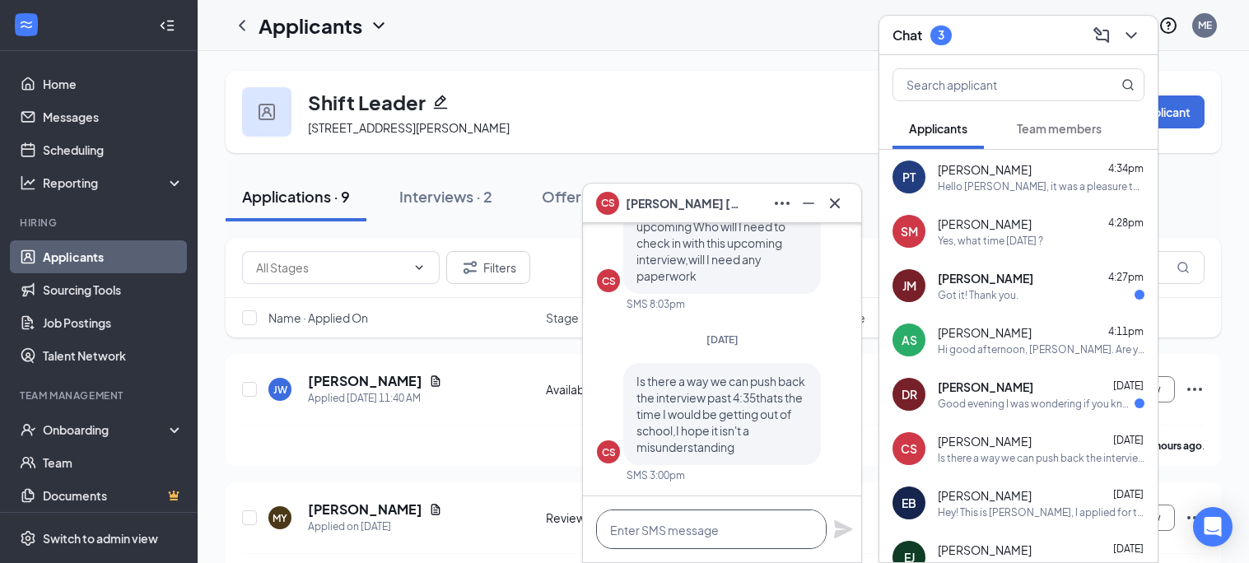
click at [726, 538] on textarea at bounding box center [711, 530] width 231 height 40
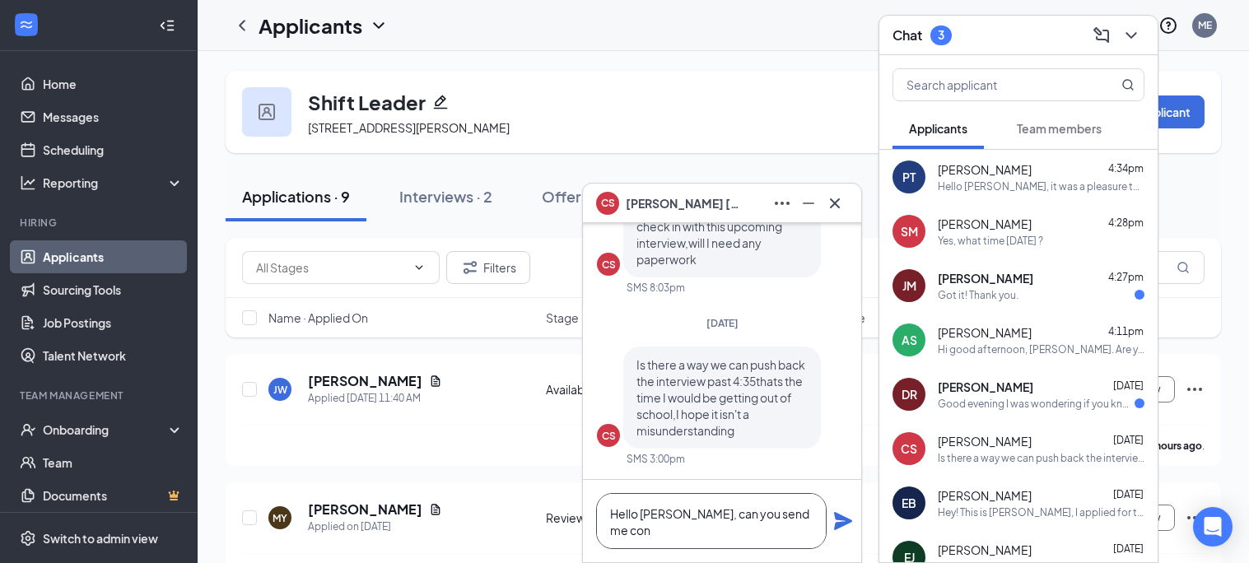
scroll to position [1, 0]
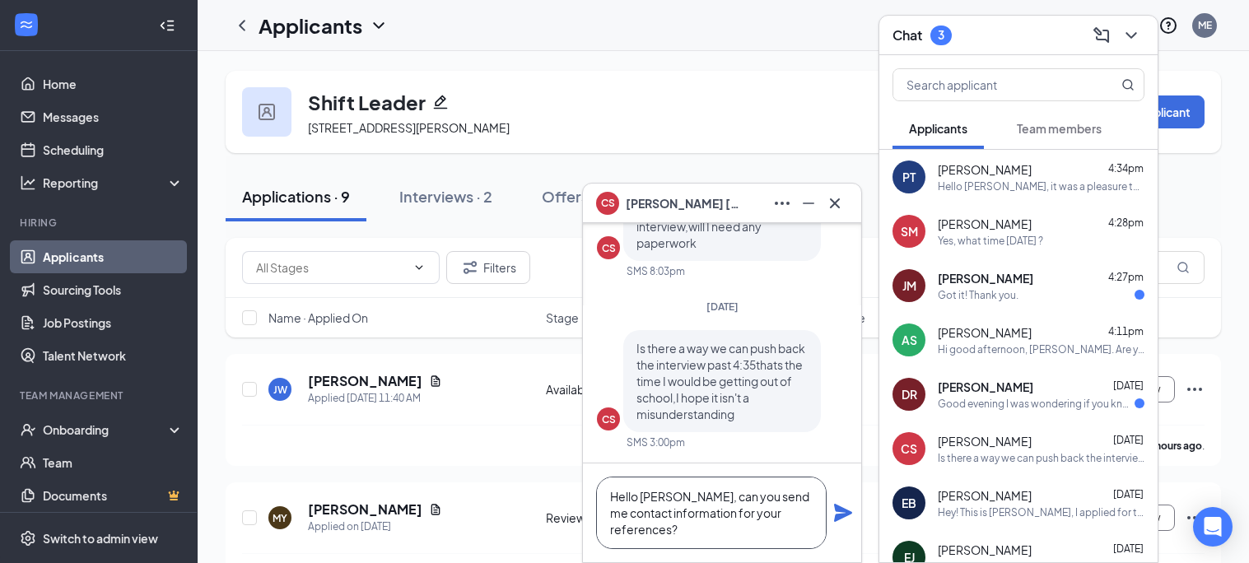
type textarea "Hello [PERSON_NAME], can you send me contact information for your references?"
click at [835, 514] on icon "Plane" at bounding box center [843, 513] width 20 height 20
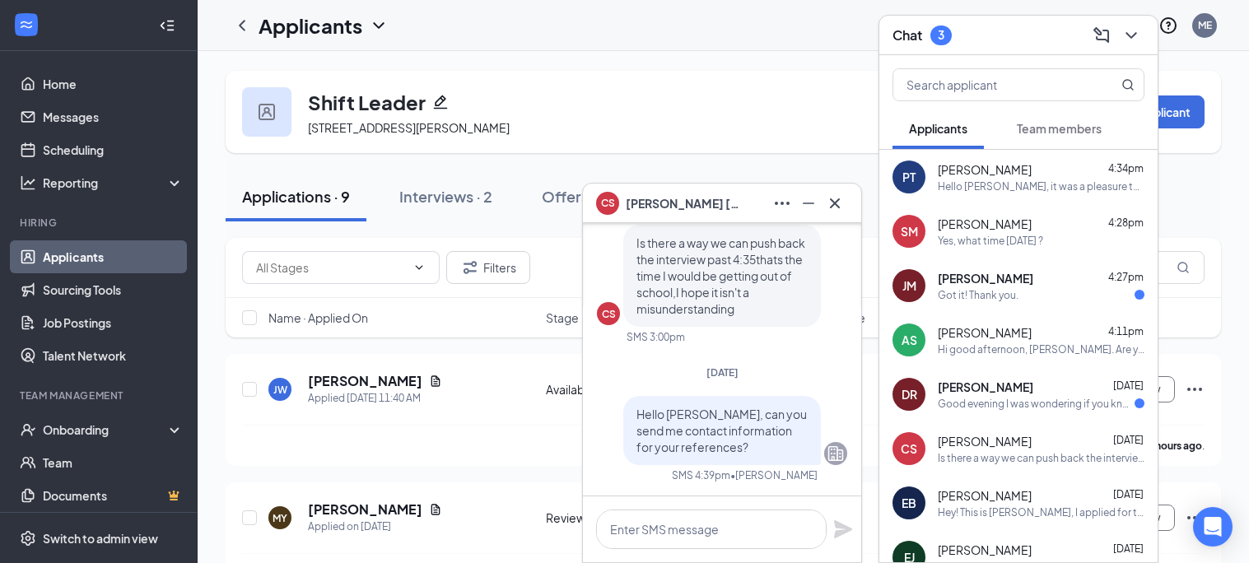
scroll to position [0, 0]
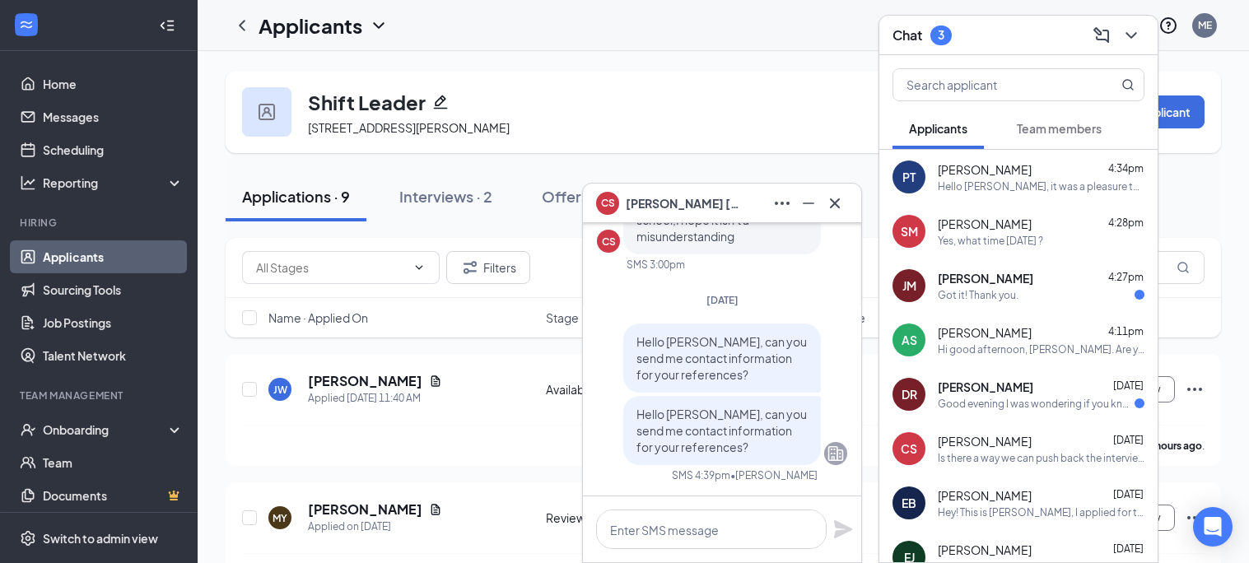
click at [813, 198] on icon "Minimize" at bounding box center [809, 204] width 20 height 20
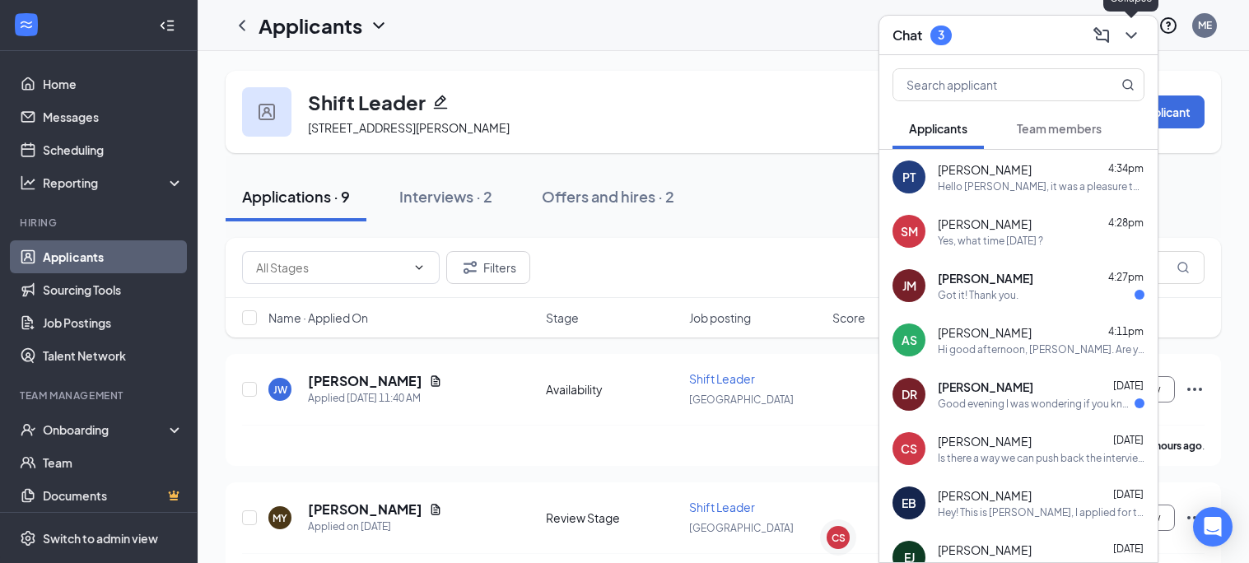
click at [1136, 29] on icon "ChevronDown" at bounding box center [1132, 36] width 20 height 20
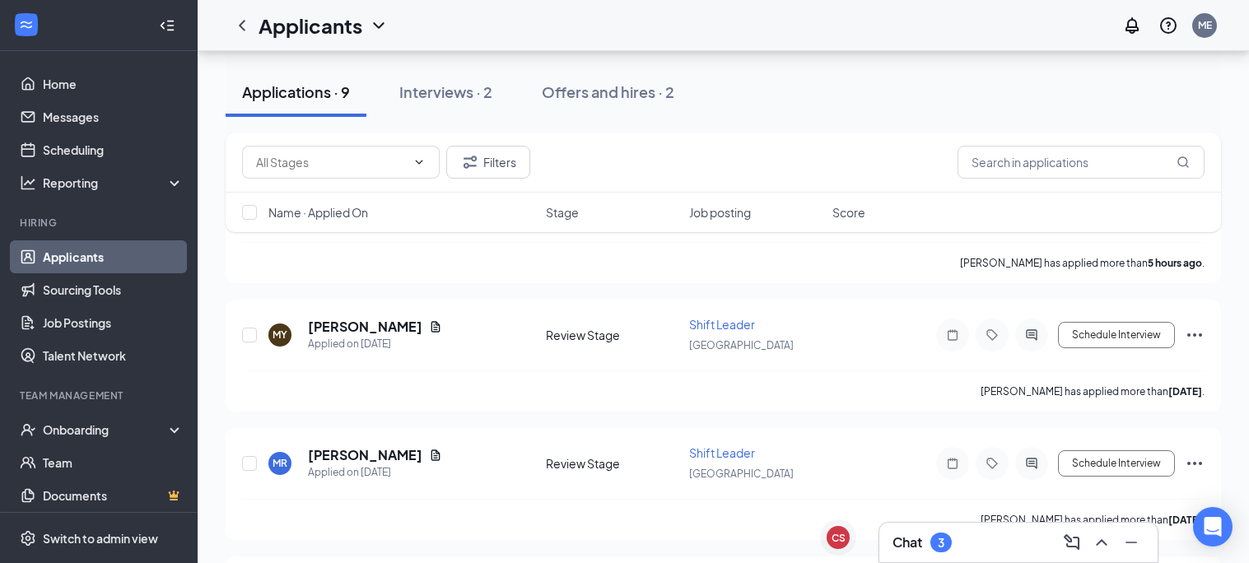
scroll to position [179, 0]
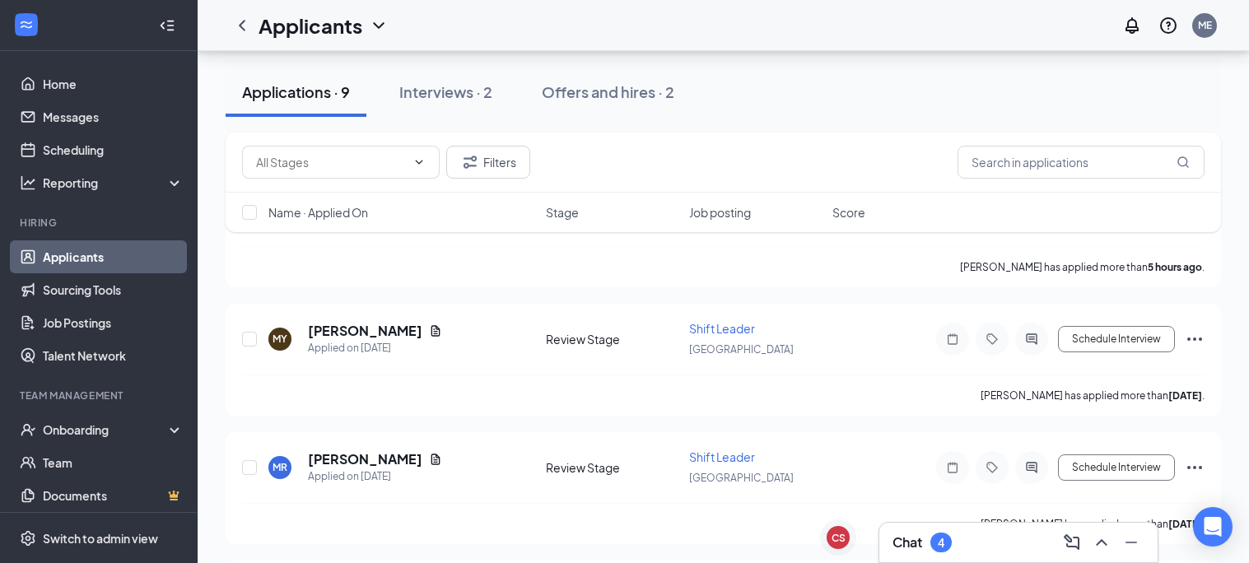
click at [991, 536] on div "Chat 4" at bounding box center [1019, 542] width 252 height 26
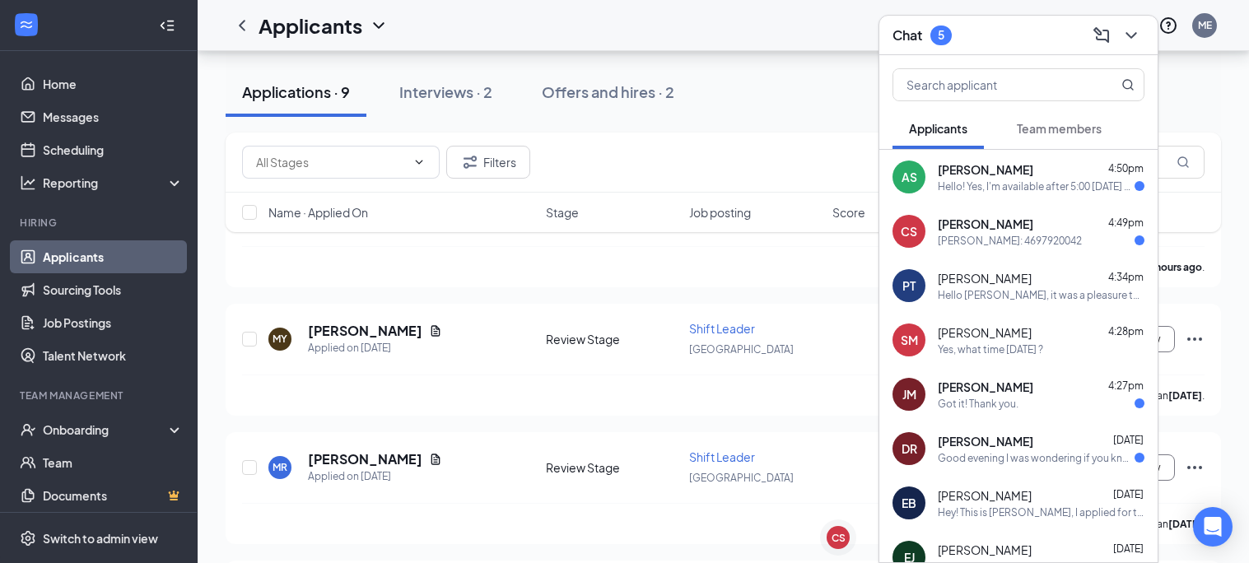
click at [1015, 222] on span "[PERSON_NAME]" at bounding box center [986, 224] width 96 height 16
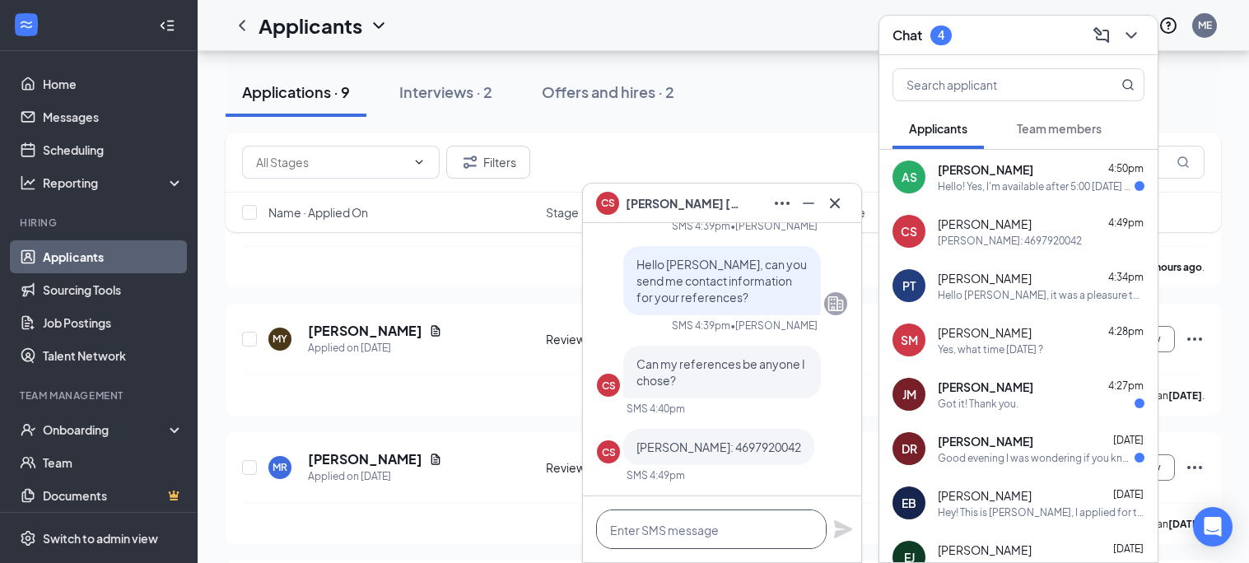
click at [709, 540] on textarea at bounding box center [711, 530] width 231 height 40
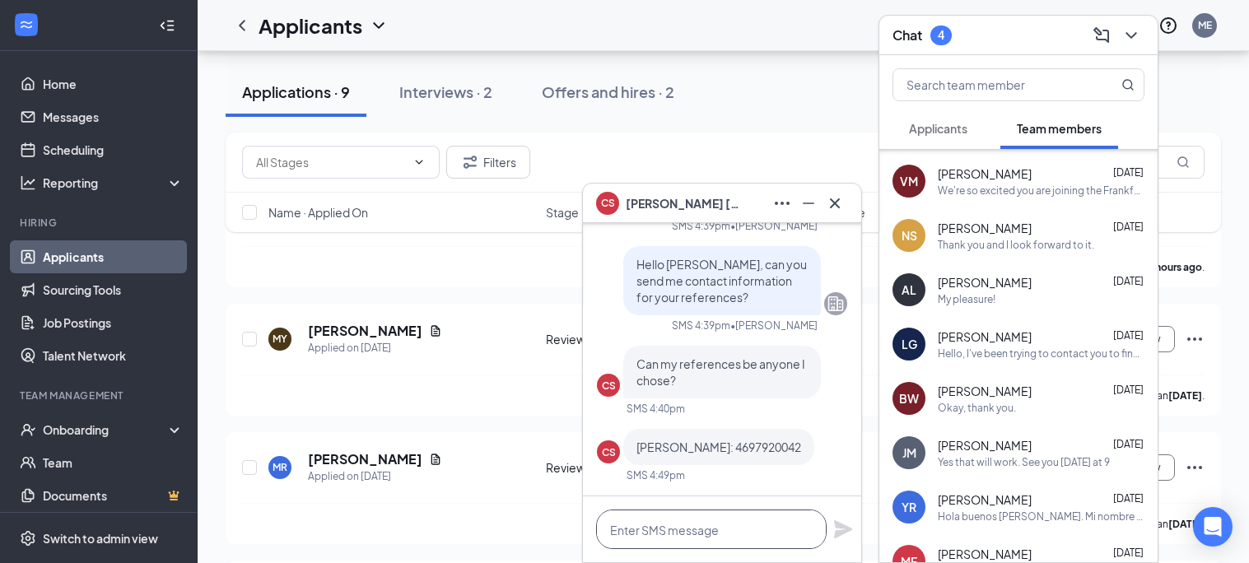
scroll to position [1262, 0]
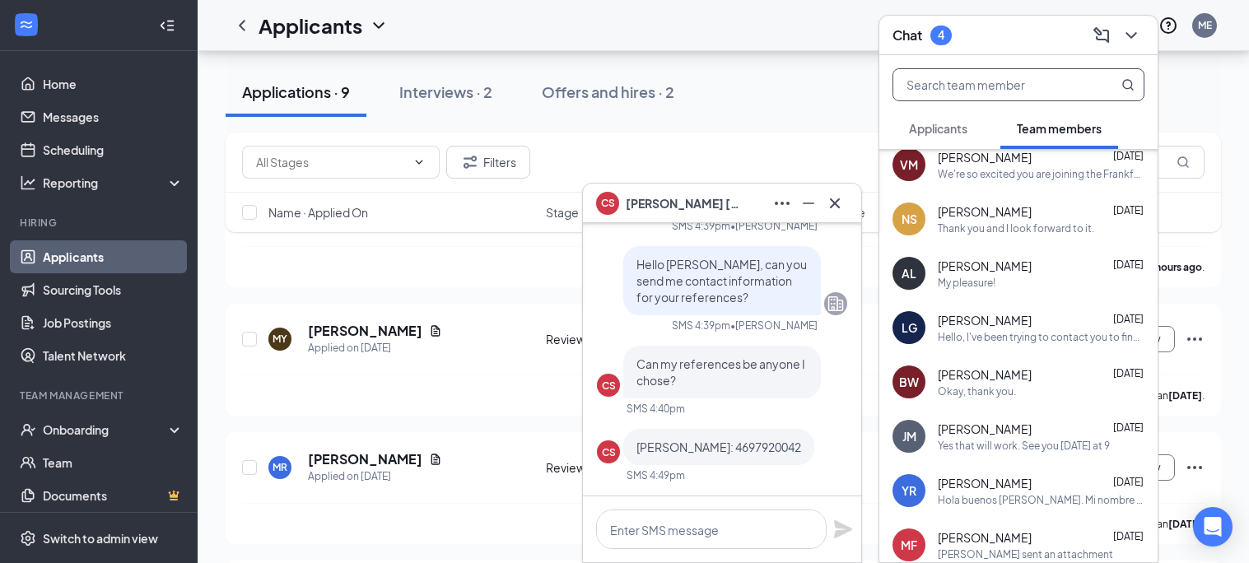
click at [1037, 90] on input "text" at bounding box center [990, 84] width 195 height 31
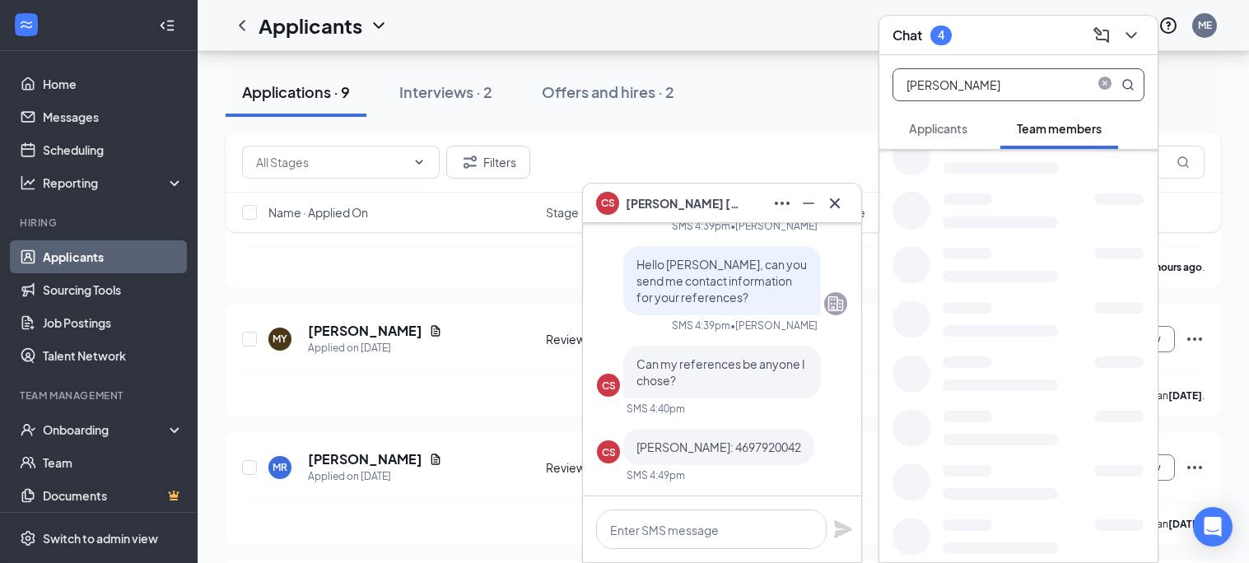
scroll to position [0, 0]
type input "[PERSON_NAME]"
click at [957, 127] on span "Applicants" at bounding box center [938, 128] width 58 height 15
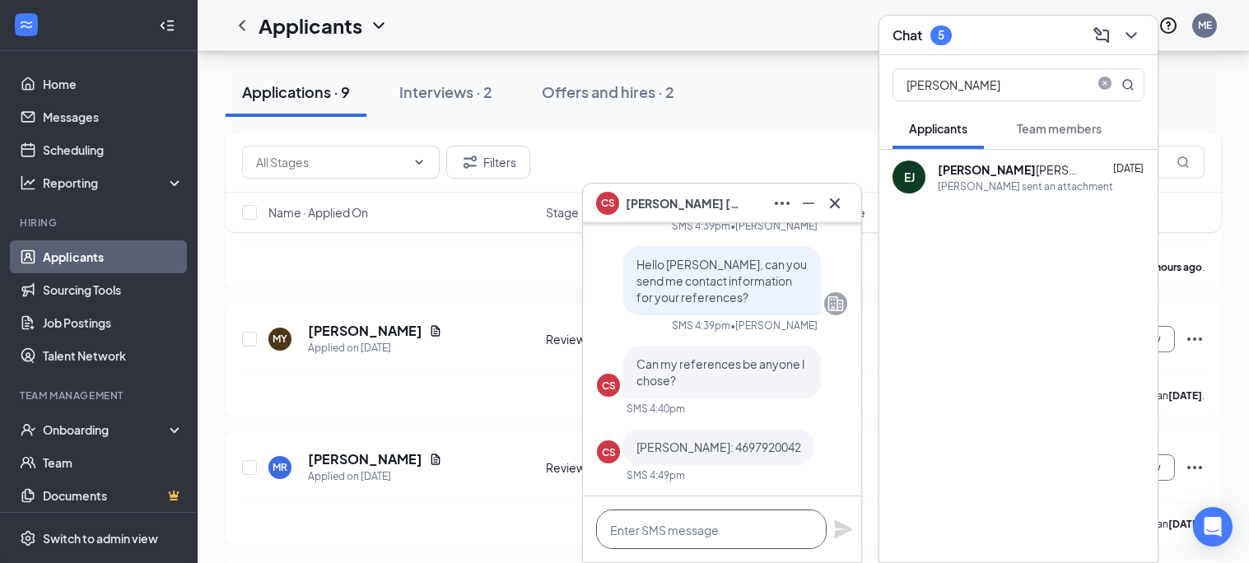
click at [700, 520] on textarea at bounding box center [711, 530] width 231 height 40
type textarea "Y"
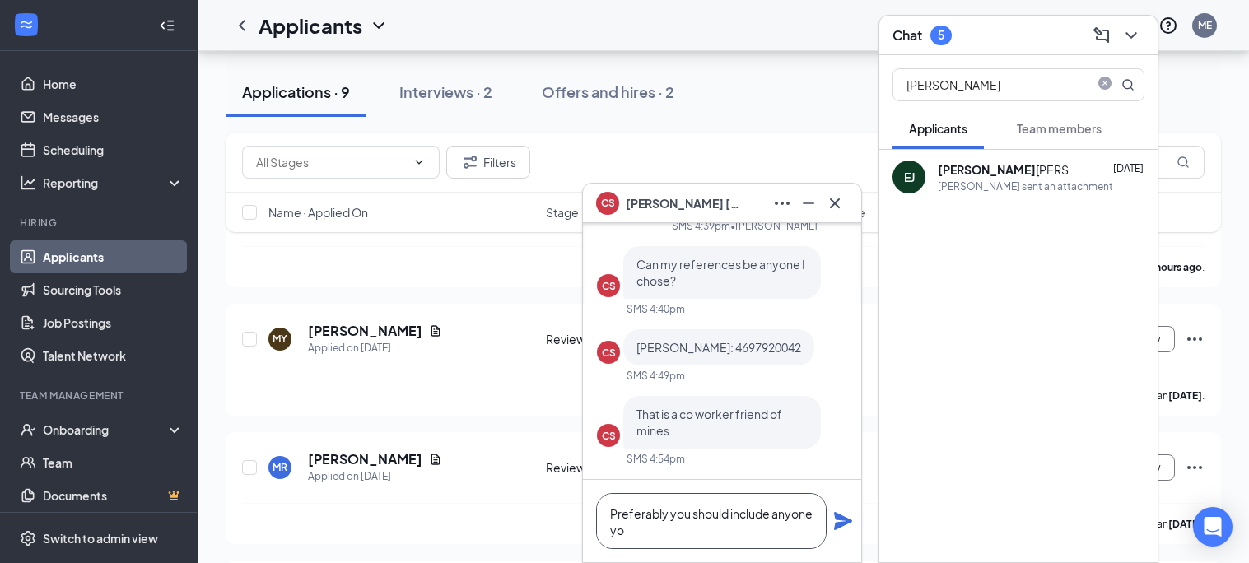
scroll to position [1, 0]
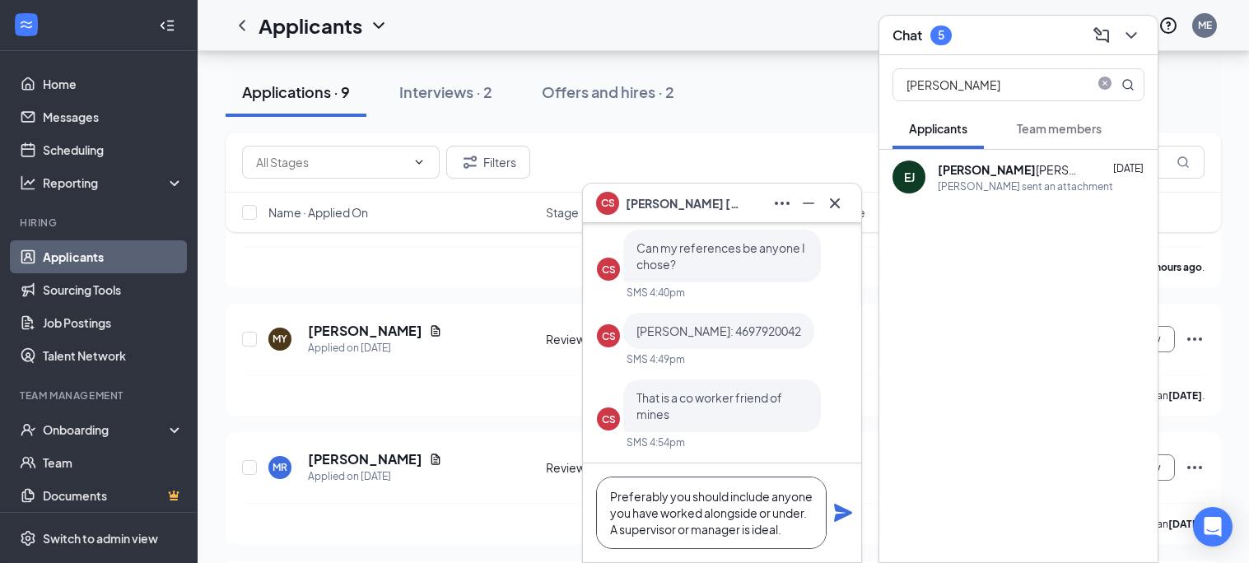
type textarea "Preferably you should include anyone you have worked alongside or under. A supe…"
click at [844, 520] on icon "Plane" at bounding box center [843, 513] width 20 height 20
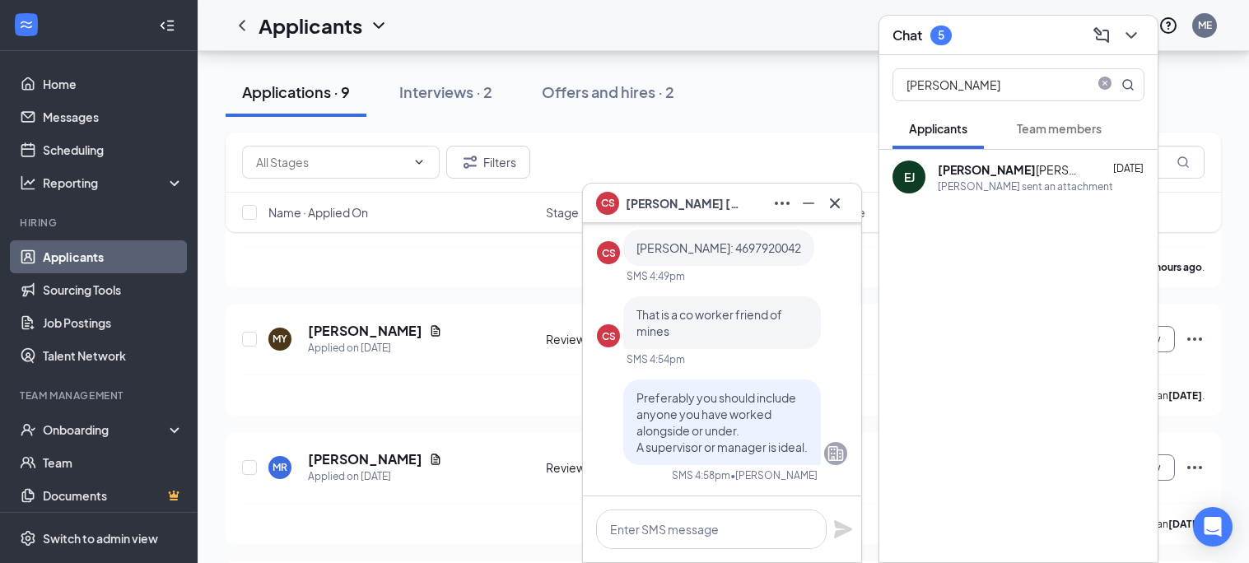
scroll to position [0, 0]
click at [765, 538] on textarea at bounding box center [711, 530] width 231 height 40
type textarea "I"
type textarea "D"
type textarea "I"
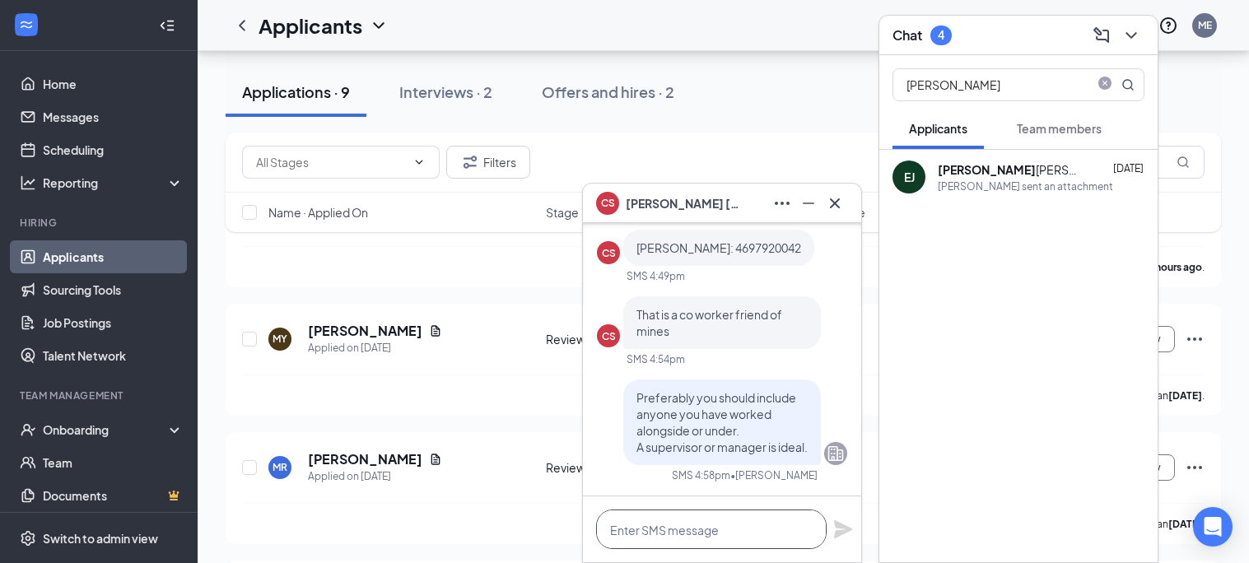
type textarea "I"
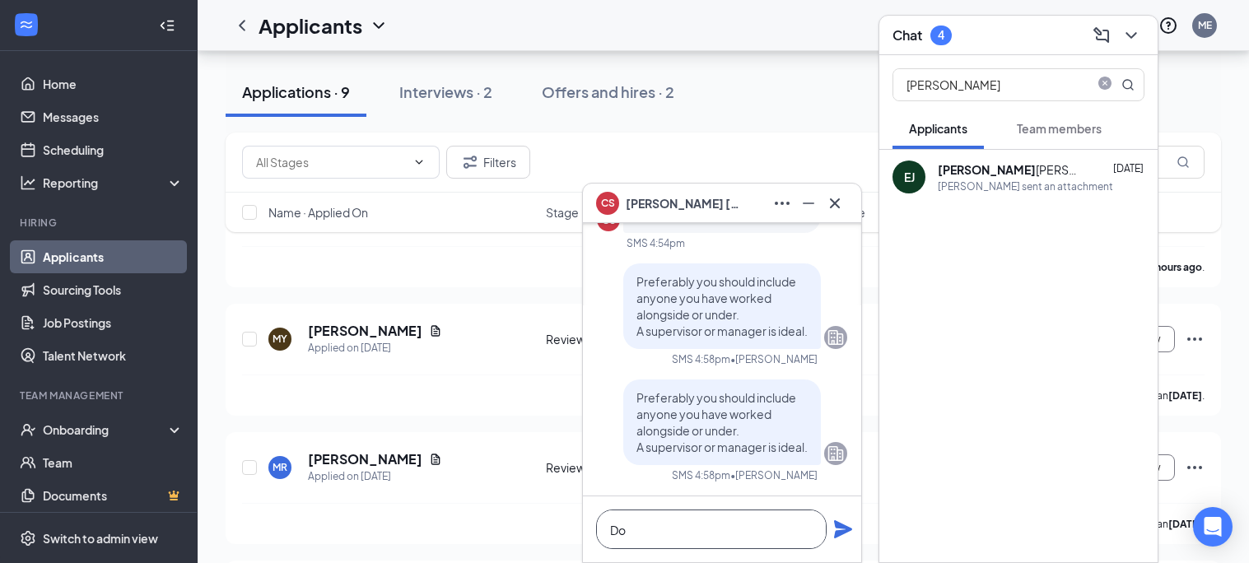
type textarea "D"
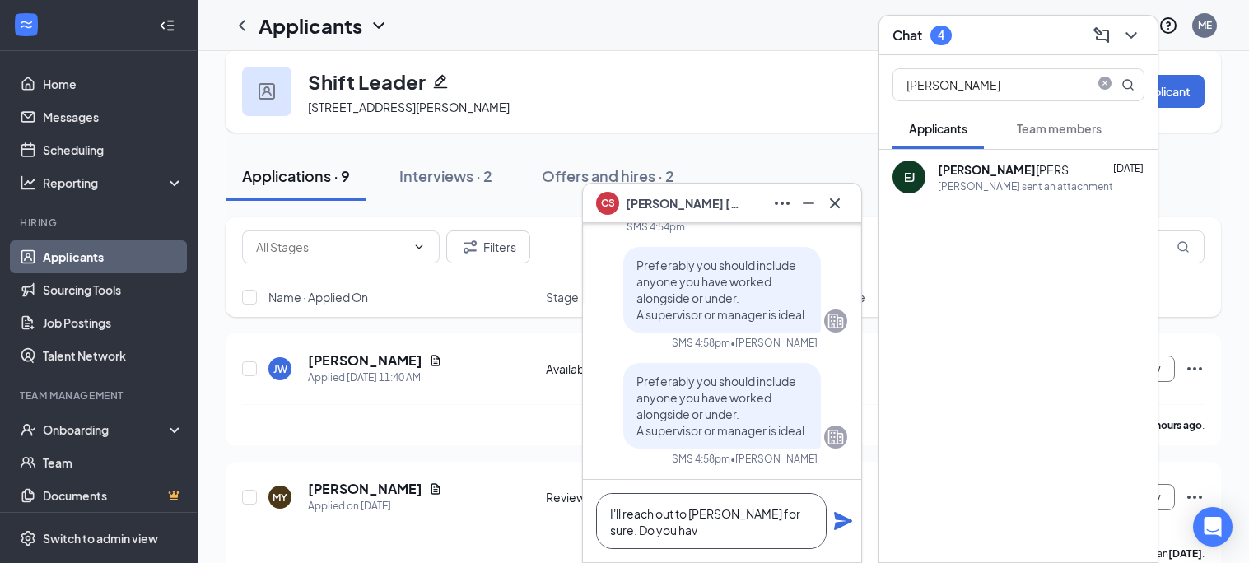
scroll to position [1, 0]
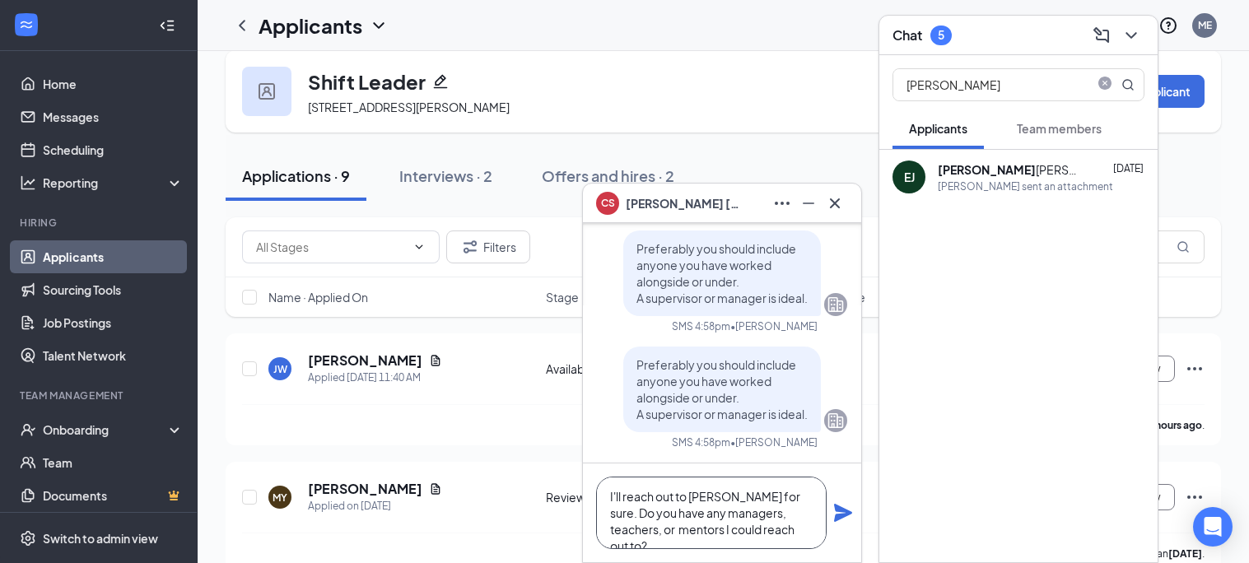
type textarea "I'll reach out to [PERSON_NAME] for sure. Do you have any managers, teachers, o…"
click at [845, 505] on icon "Plane" at bounding box center [843, 513] width 20 height 20
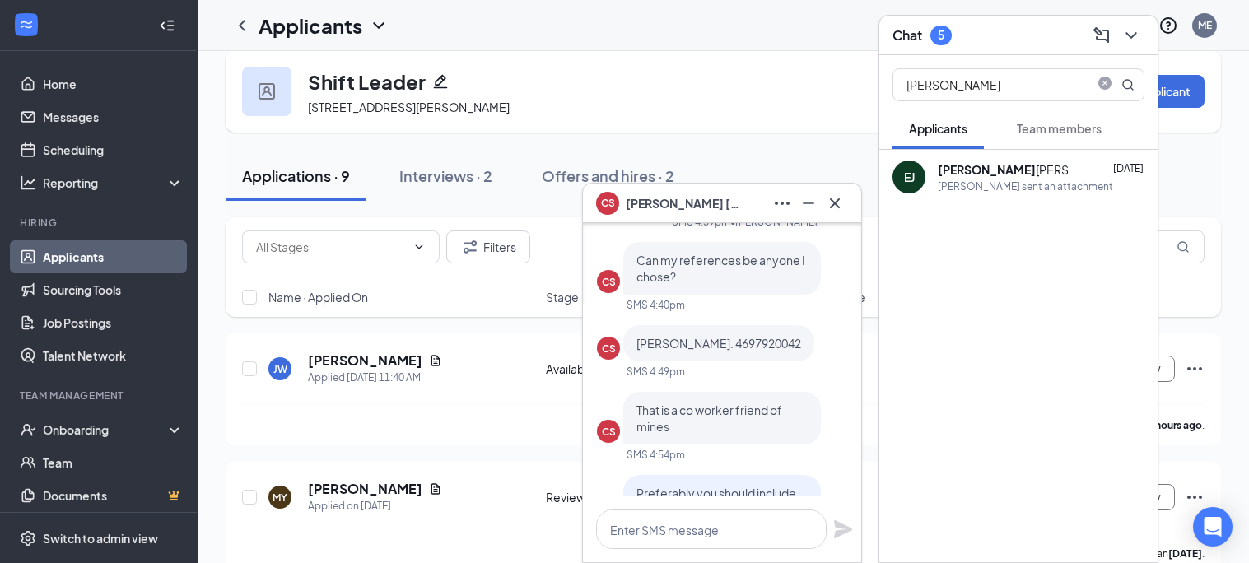
scroll to position [-562, 0]
click at [722, 347] on span "[PERSON_NAME]: 4697920042" at bounding box center [719, 345] width 165 height 15
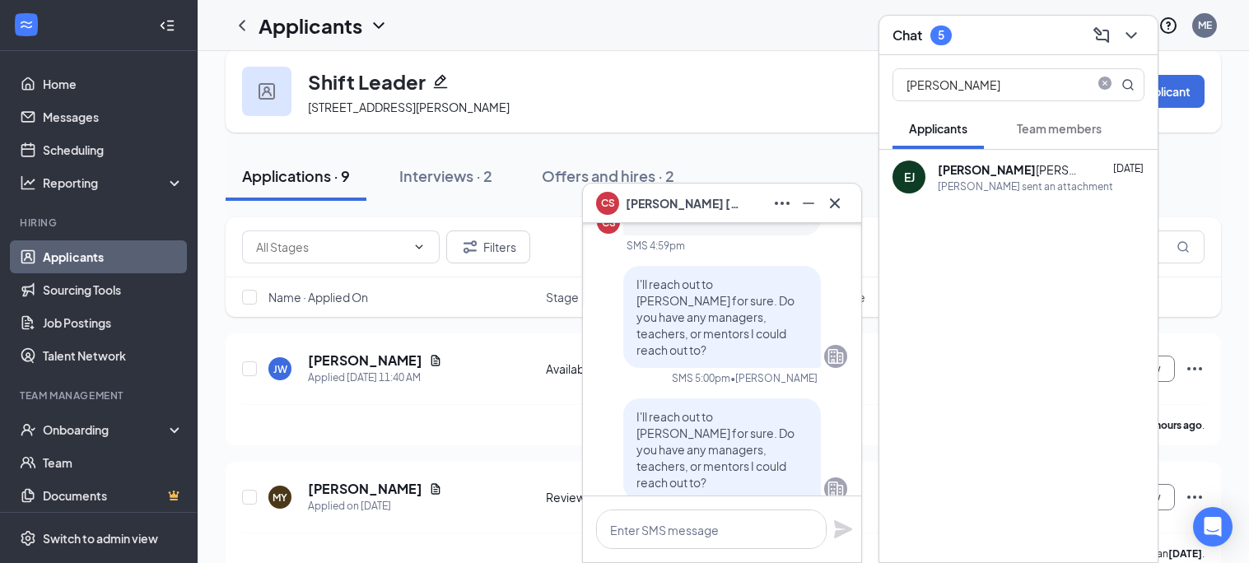
scroll to position [0, 0]
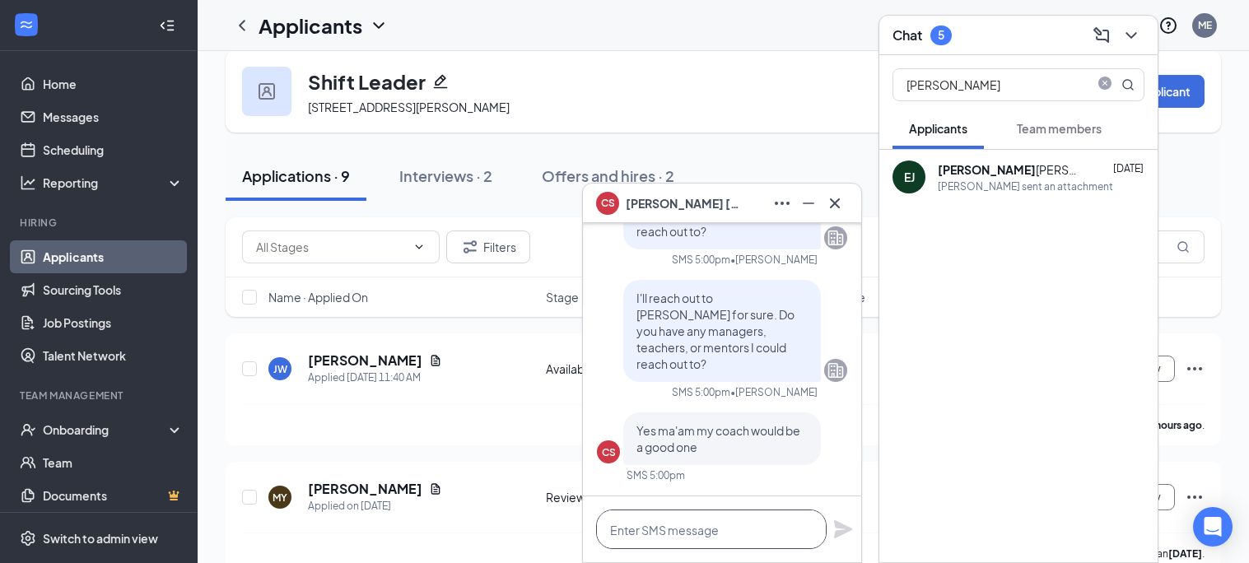
click at [731, 522] on textarea at bounding box center [711, 530] width 231 height 40
type textarea "T"
click at [677, 543] on textarea at bounding box center [711, 530] width 231 height 40
type textarea "W"
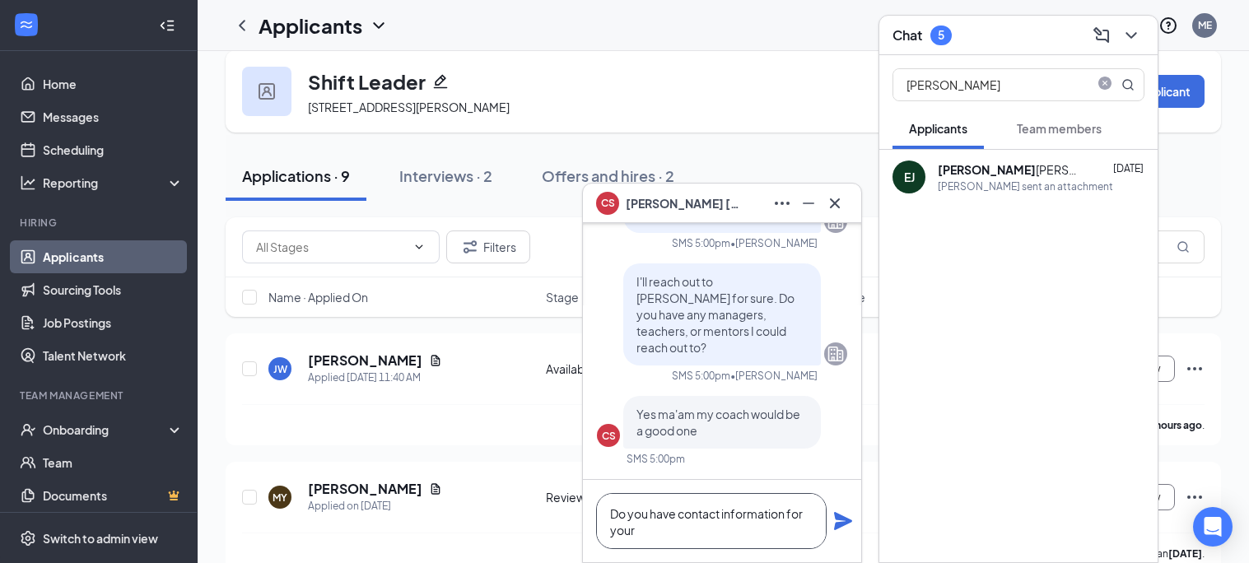
scroll to position [1, 0]
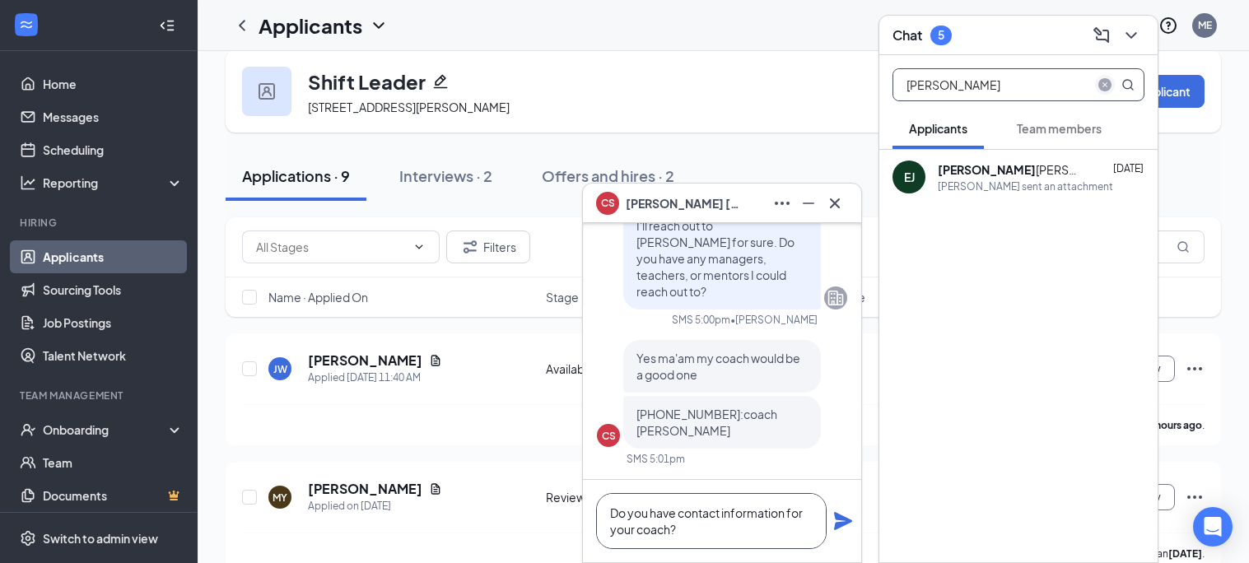
click at [1110, 77] on span "close-circle" at bounding box center [1105, 85] width 20 height 20
type textarea "Do you have contact information for your coach?"
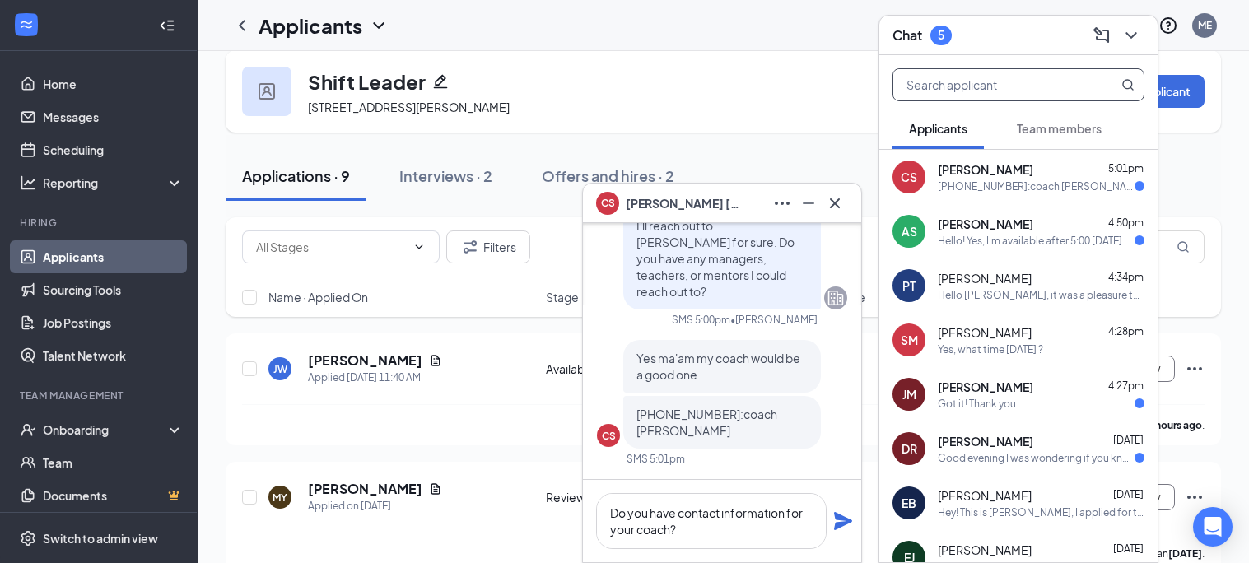
click at [987, 181] on div "[PHONE_NUMBER]:coach [PERSON_NAME]" at bounding box center [1036, 187] width 197 height 14
click at [701, 534] on textarea "Do you have contact information for your coach?" at bounding box center [711, 521] width 231 height 56
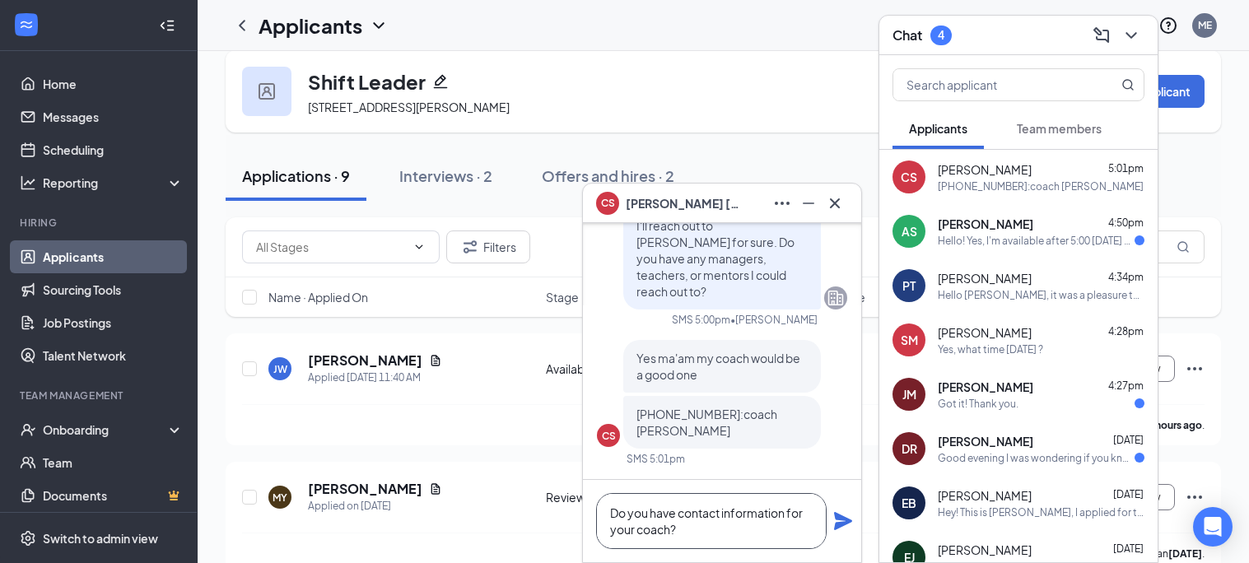
click at [701, 534] on textarea "Do you have contact information for your coach?" at bounding box center [711, 521] width 231 height 56
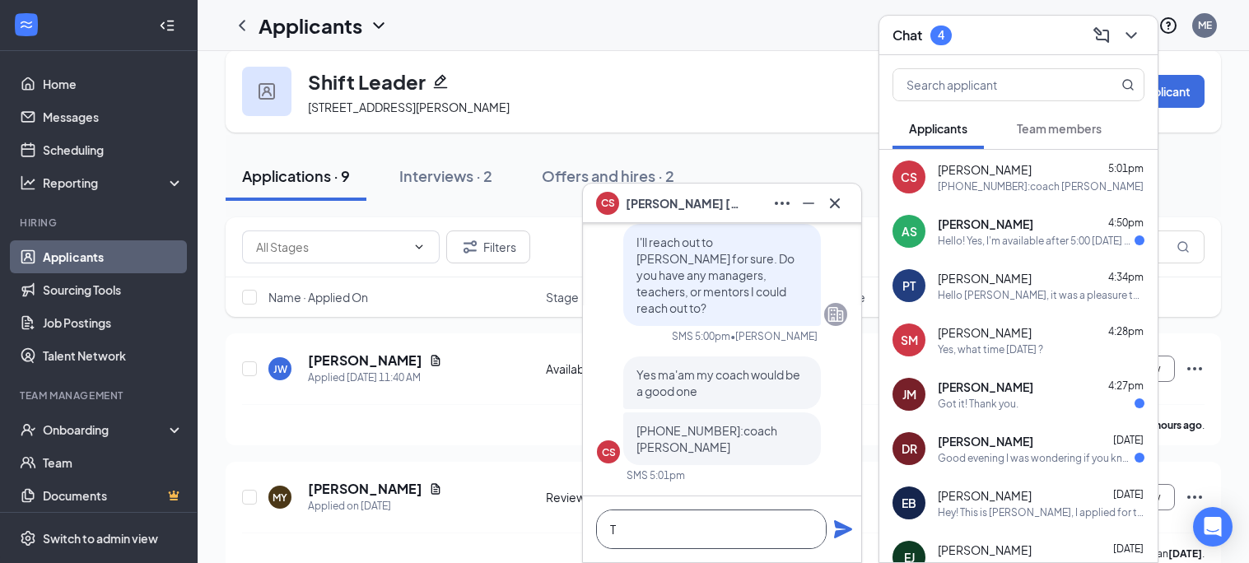
scroll to position [0, 0]
type textarea "Thank you!"
click at [841, 537] on icon "Plane" at bounding box center [843, 530] width 20 height 20
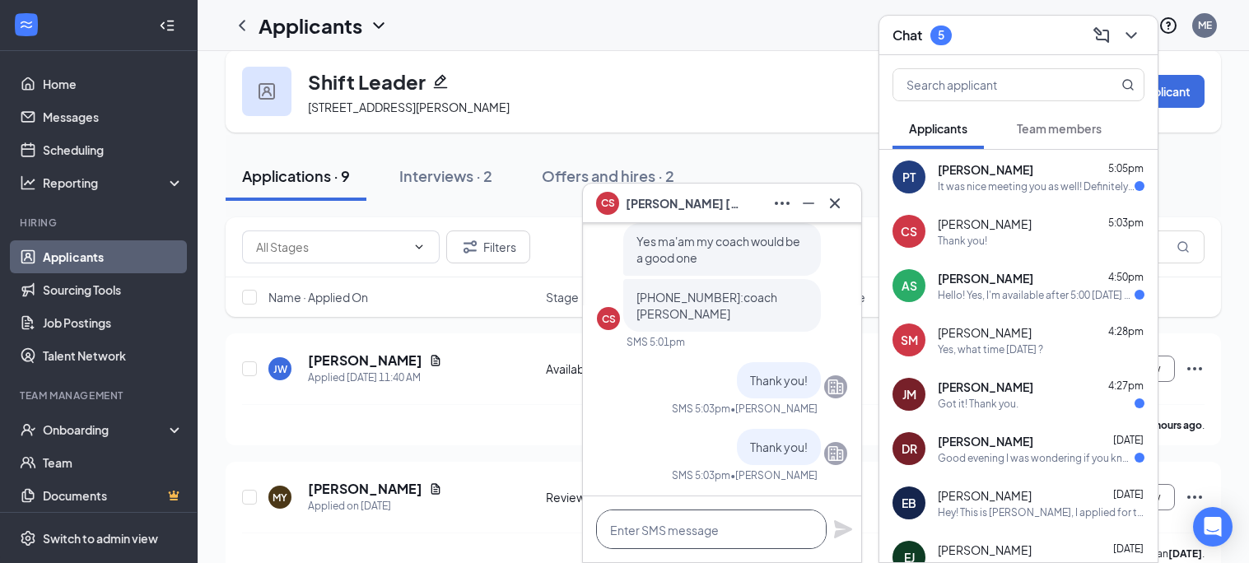
click at [708, 537] on textarea at bounding box center [711, 530] width 231 height 40
type textarea "T"
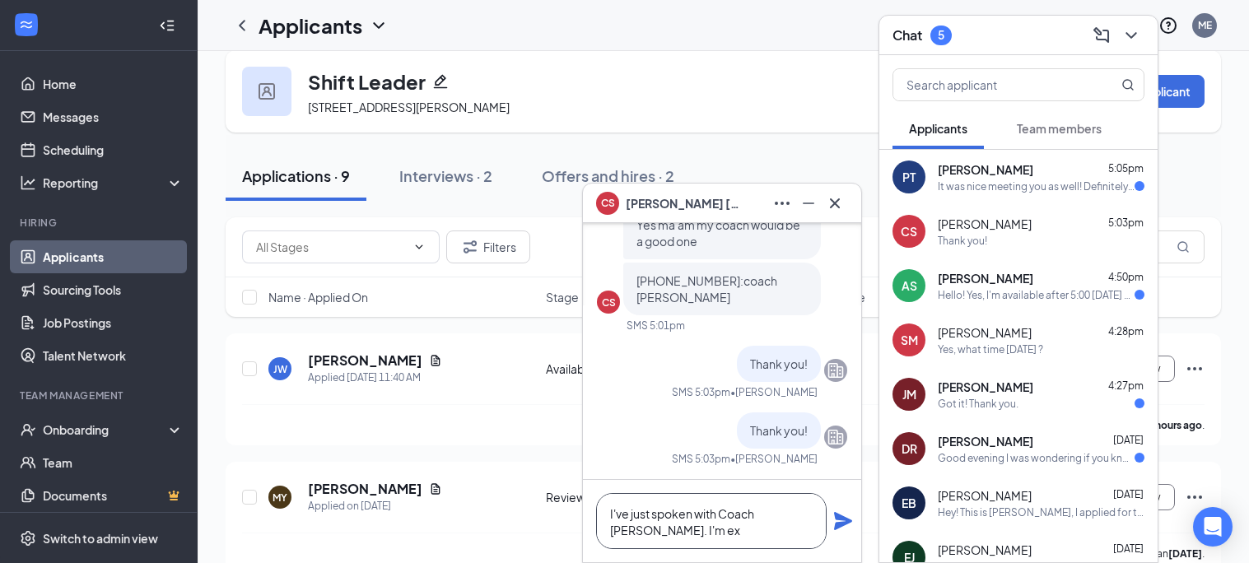
scroll to position [1, 0]
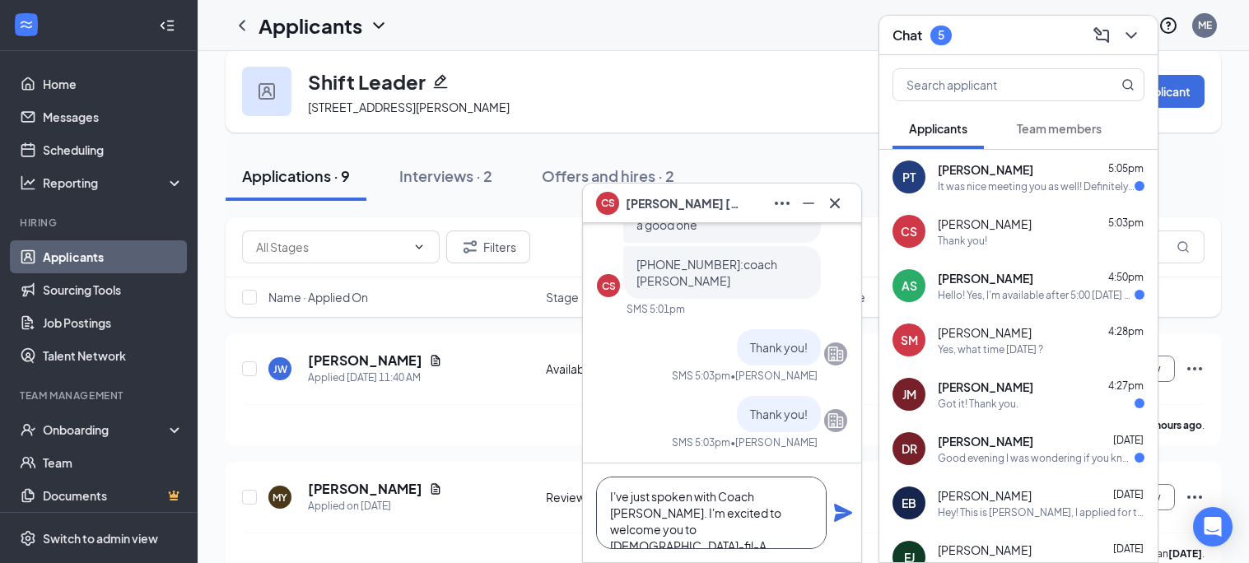
click at [786, 491] on textarea "I've just spoken with Coach [PERSON_NAME]. I'm excited to welcome you to [DEMOG…" at bounding box center [711, 513] width 231 height 72
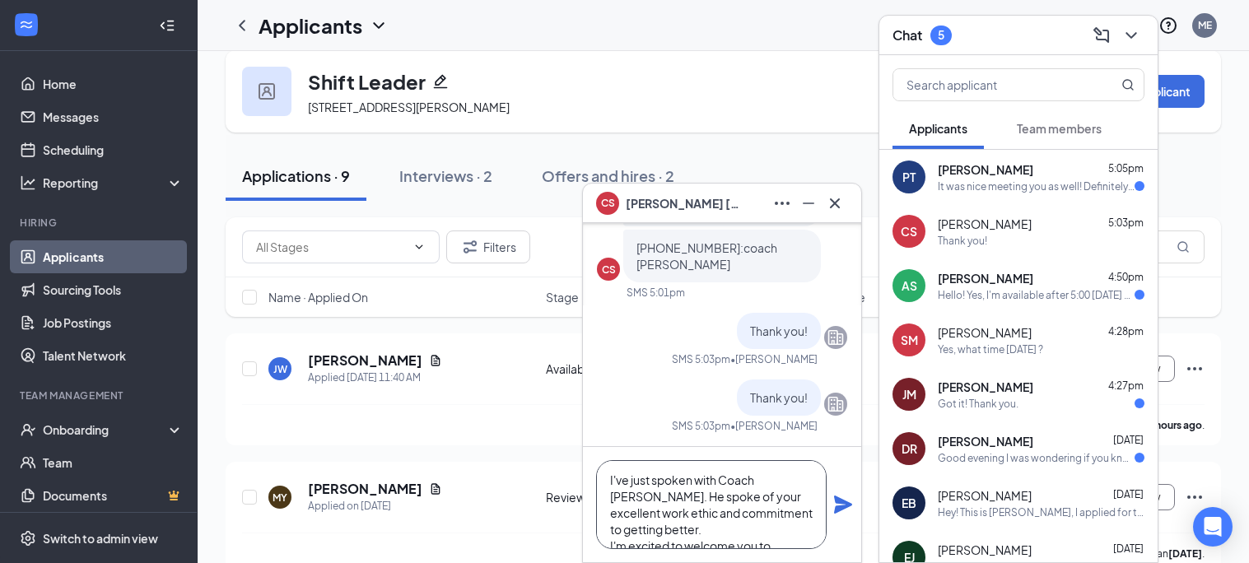
scroll to position [18, 0]
click at [737, 523] on textarea "I've just spoken with Coach [PERSON_NAME]. He spoke of your excellent work ethi…" at bounding box center [711, 504] width 231 height 89
type textarea "I've just spoken with Coach [PERSON_NAME]. He spoke of your excellent work ethi…"
click at [844, 507] on icon "Plane" at bounding box center [843, 505] width 18 height 18
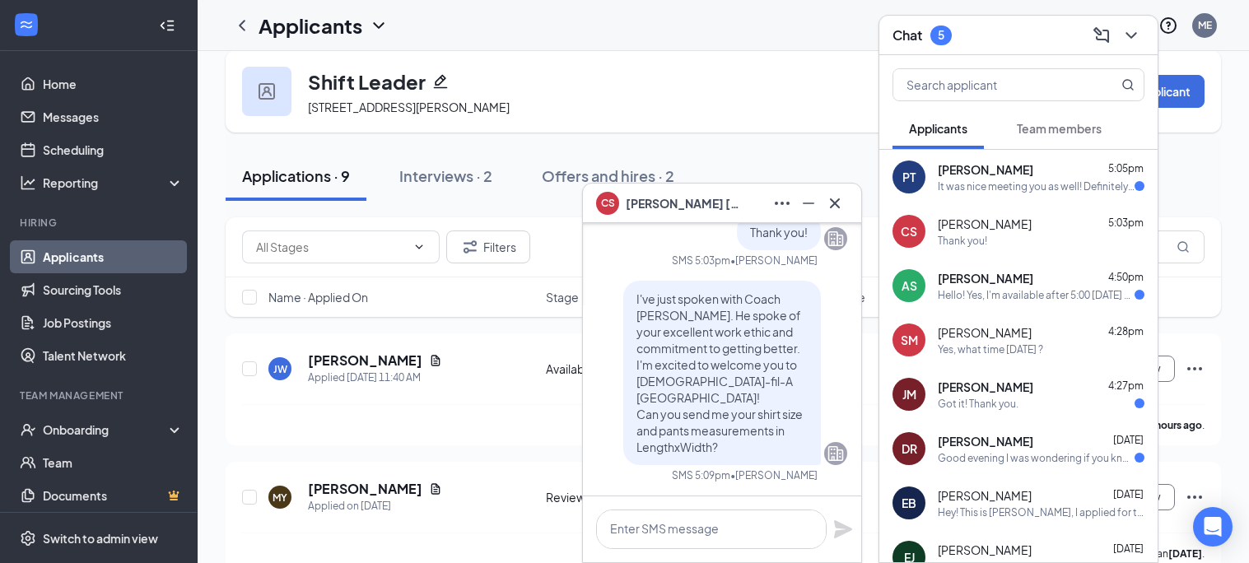
scroll to position [0, 0]
click at [1010, 194] on div "PT [PERSON_NAME] 5:05pm It was nice meeting you as well! Definitely looking for…" at bounding box center [1018, 177] width 278 height 54
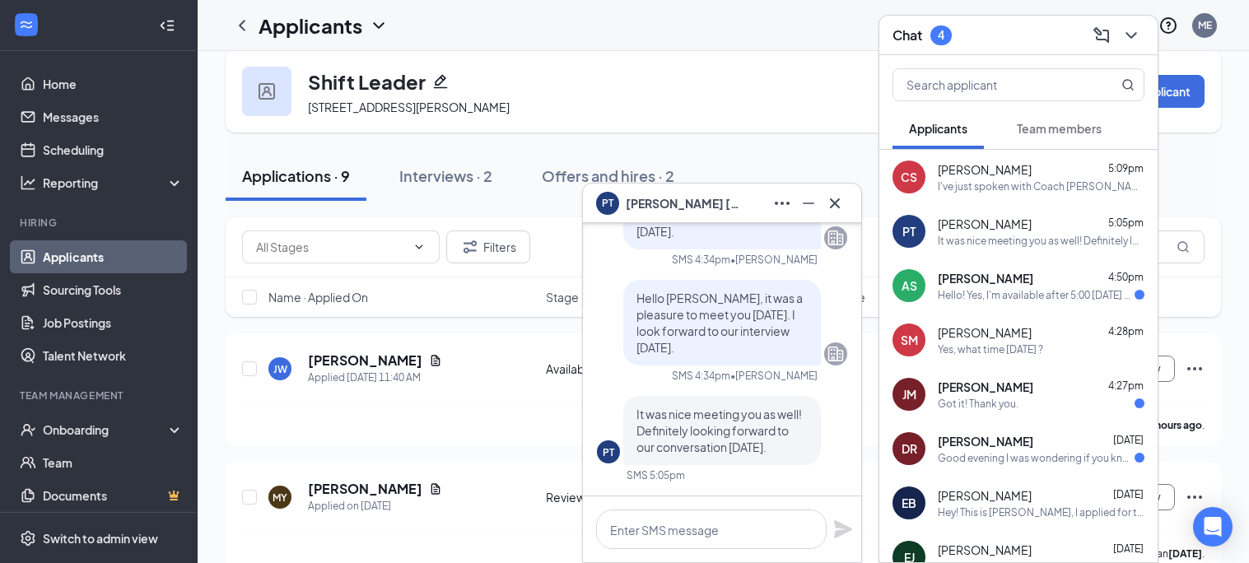
click at [967, 240] on div "It was nice meeting you as well! Definitely looking forward to our conversation…" at bounding box center [1041, 241] width 207 height 14
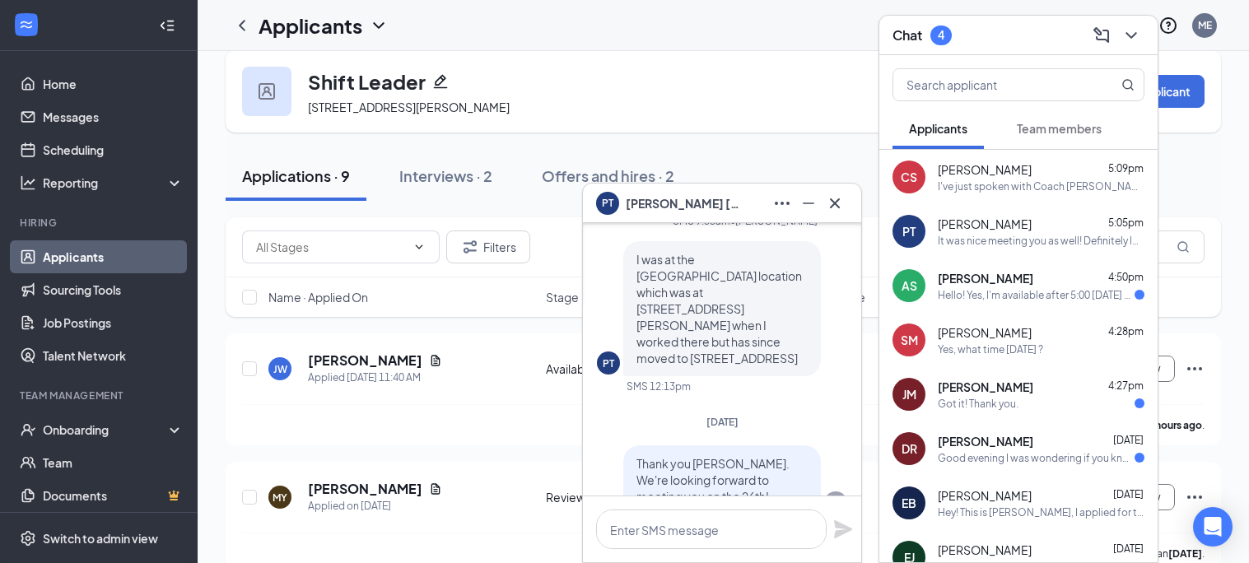
scroll to position [-1369, 0]
click at [686, 367] on span "I was at the [GEOGRAPHIC_DATA] location which was at [STREET_ADDRESS][PERSON_NA…" at bounding box center [720, 311] width 166 height 114
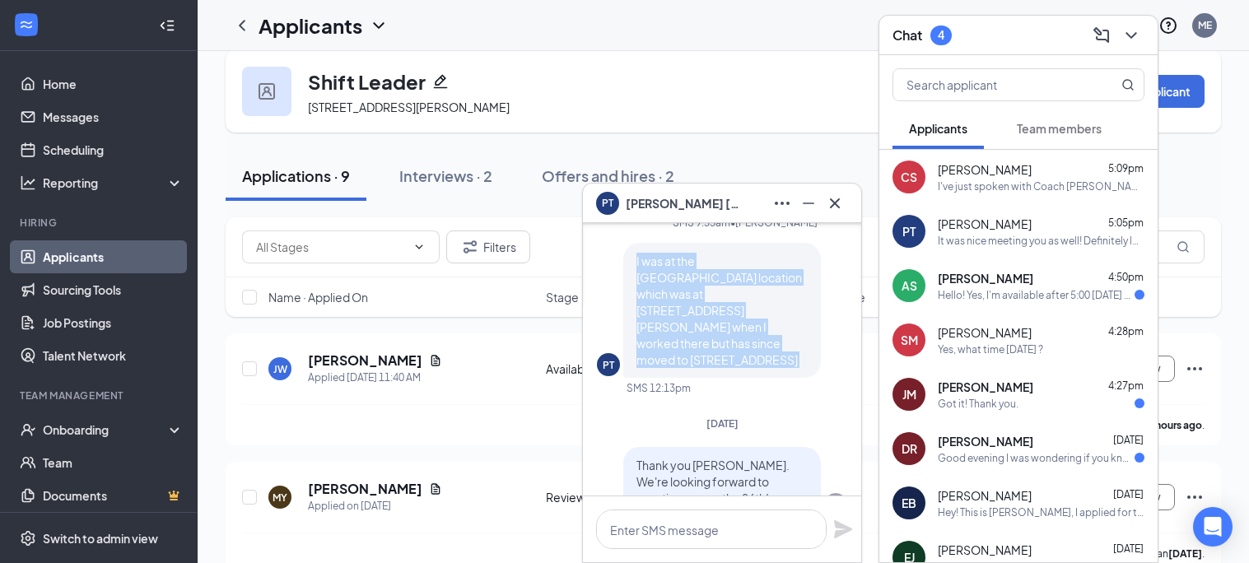
click at [686, 367] on span "I was at the [GEOGRAPHIC_DATA] location which was at [STREET_ADDRESS][PERSON_NA…" at bounding box center [720, 311] width 166 height 114
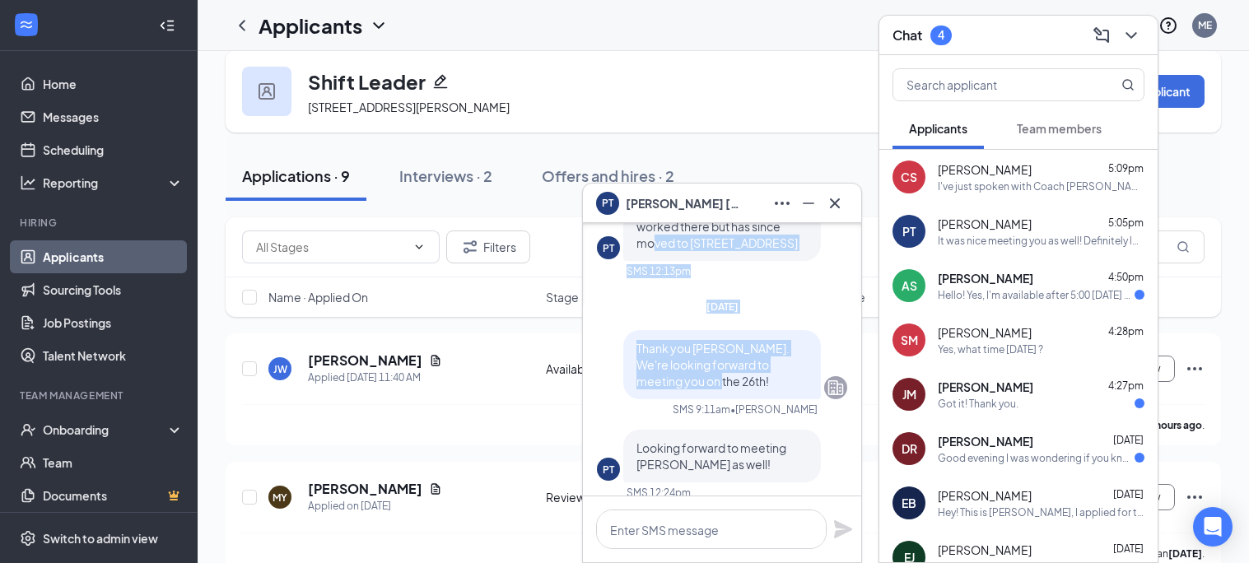
scroll to position [-1246, 0]
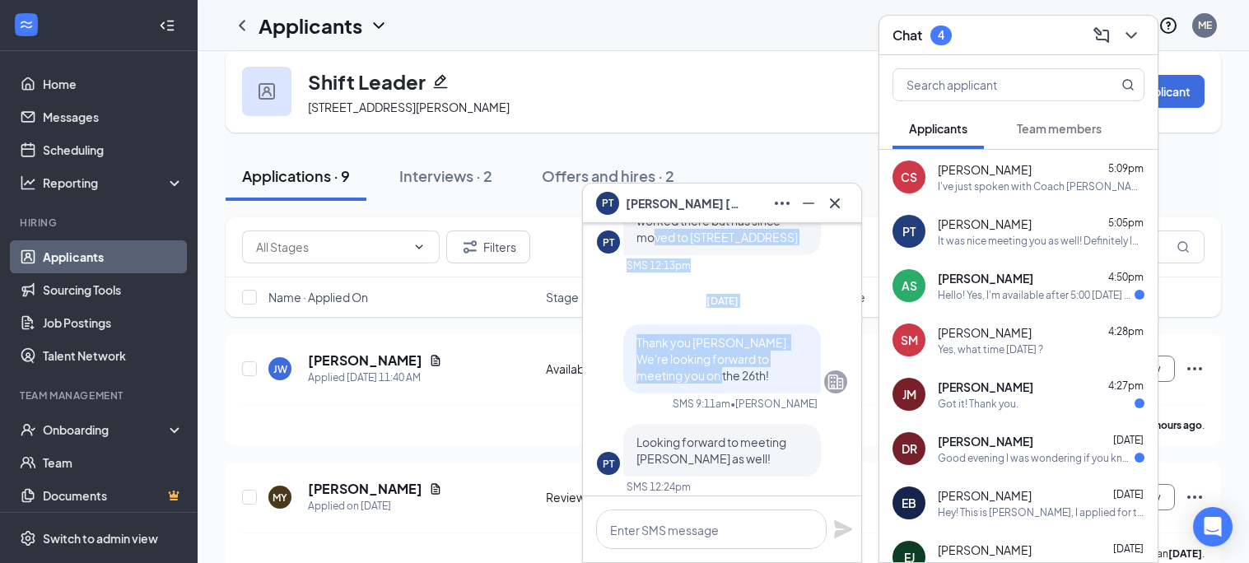
drag, startPoint x: 639, startPoint y: 445, endPoint x: 753, endPoint y: 333, distance: 160.1
click at [753, 245] on p "I was at the [GEOGRAPHIC_DATA] location which was at [STREET_ADDRESS][PERSON_NA…" at bounding box center [722, 187] width 171 height 115
copy span "[STREET_ADDRESS]"
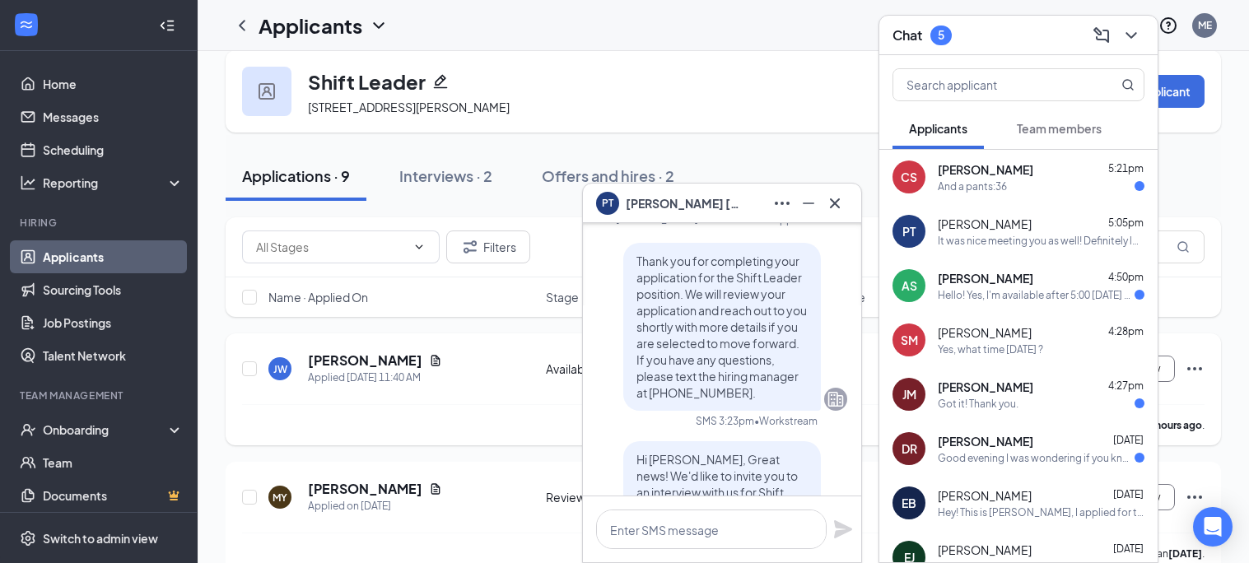
scroll to position [-2200, 0]
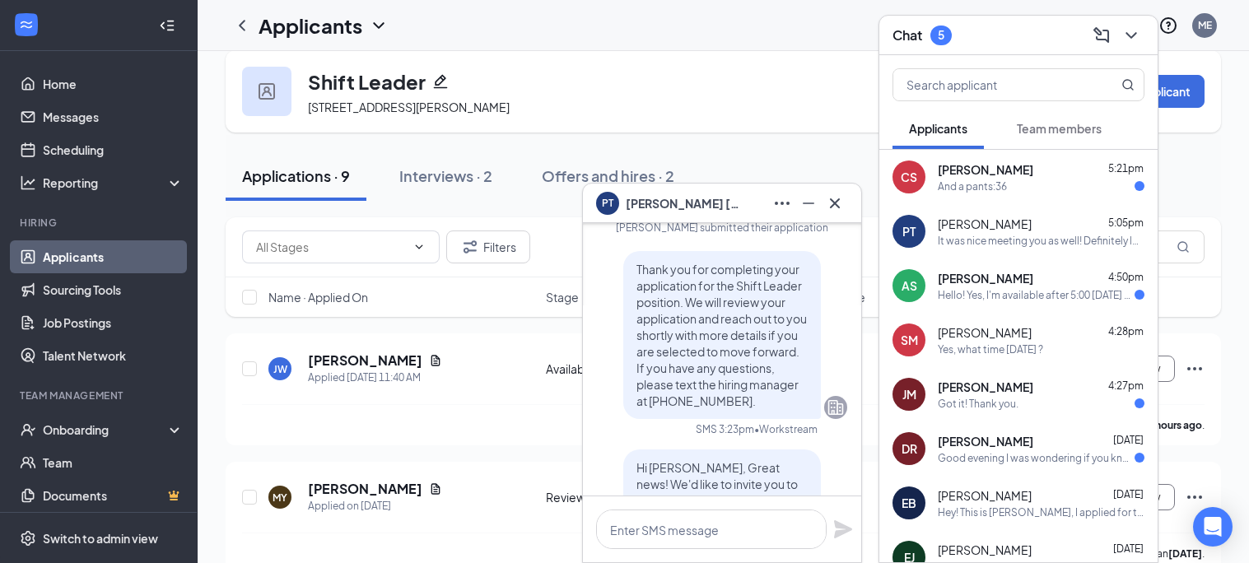
click at [921, 226] on div "PT" at bounding box center [909, 231] width 33 height 33
click at [827, 202] on icon "Cross" at bounding box center [835, 204] width 20 height 20
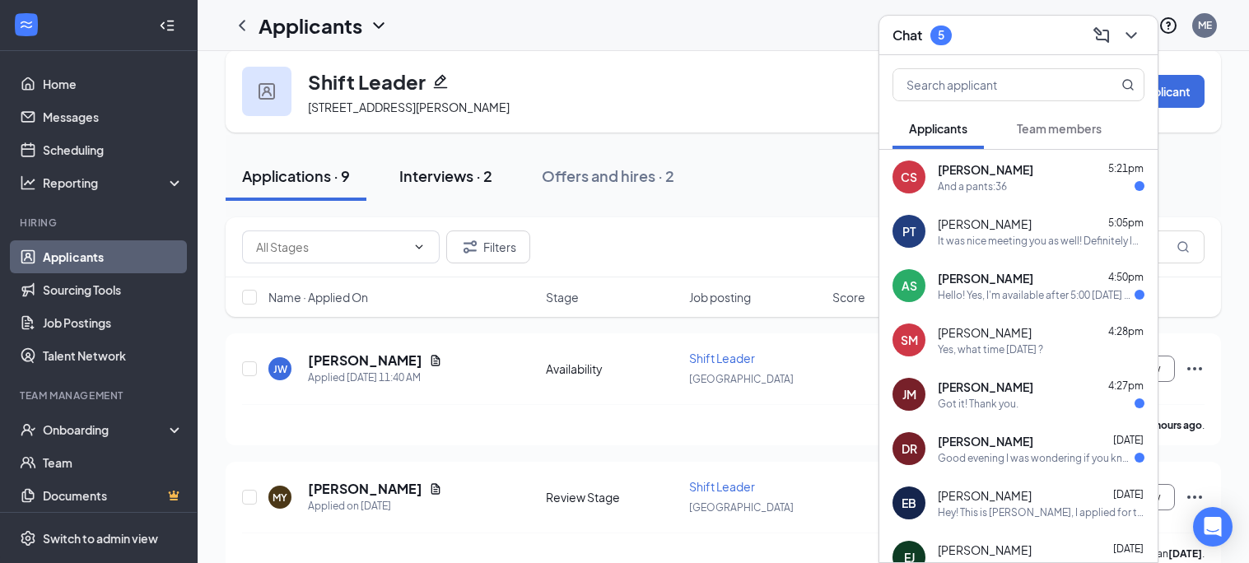
click at [462, 181] on div "Interviews · 2" at bounding box center [445, 176] width 93 height 21
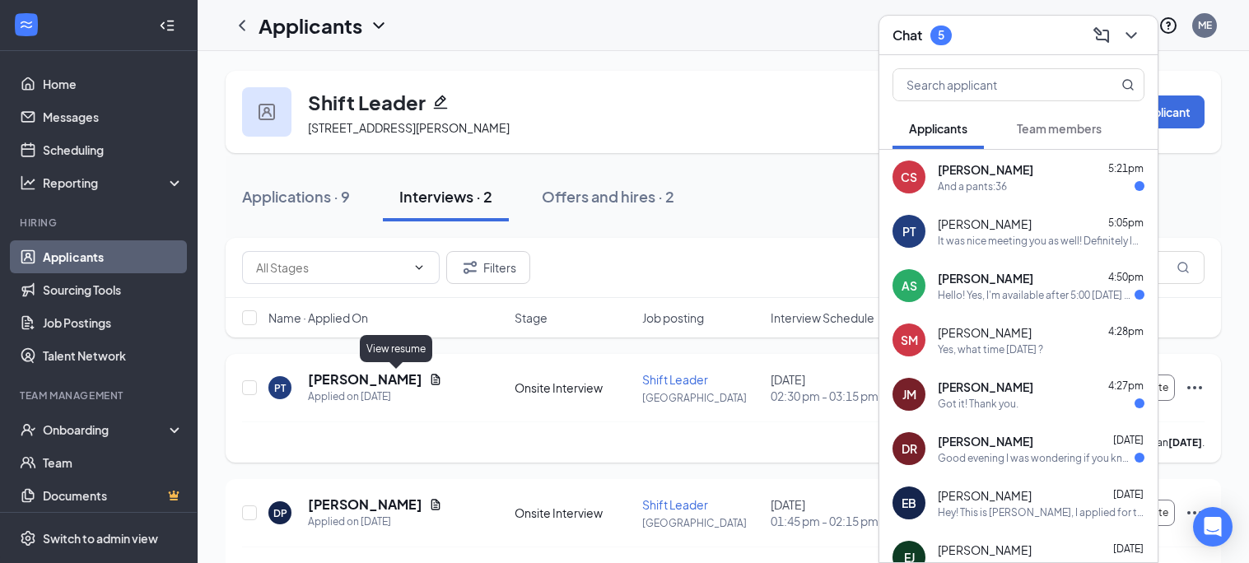
click at [429, 380] on icon "Document" at bounding box center [435, 379] width 13 height 13
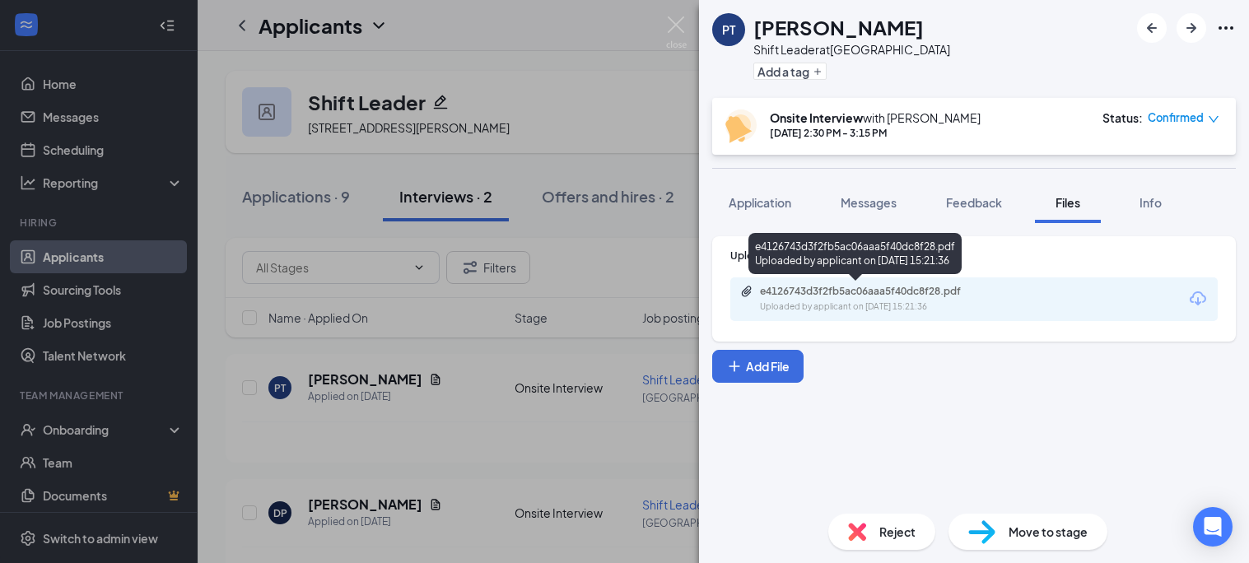
click at [921, 286] on div "e4126743d3f2fb5ac06aaa5f40dc8f28.pdf" at bounding box center [875, 291] width 231 height 13
